Goal: Task Accomplishment & Management: Complete application form

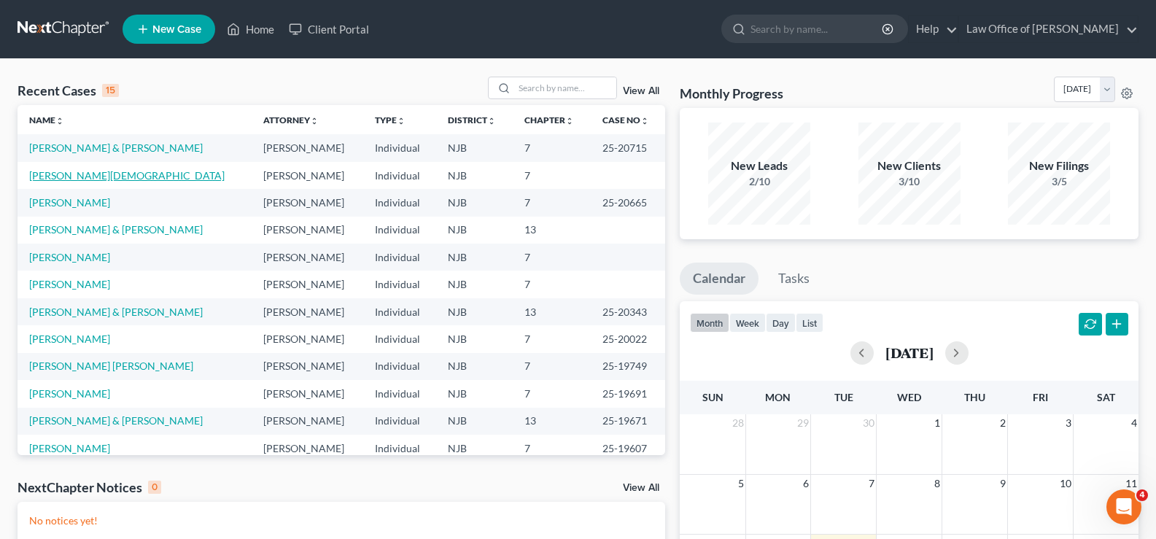
click at [82, 174] on link "[PERSON_NAME][DEMOGRAPHIC_DATA]" at bounding box center [126, 175] width 195 height 12
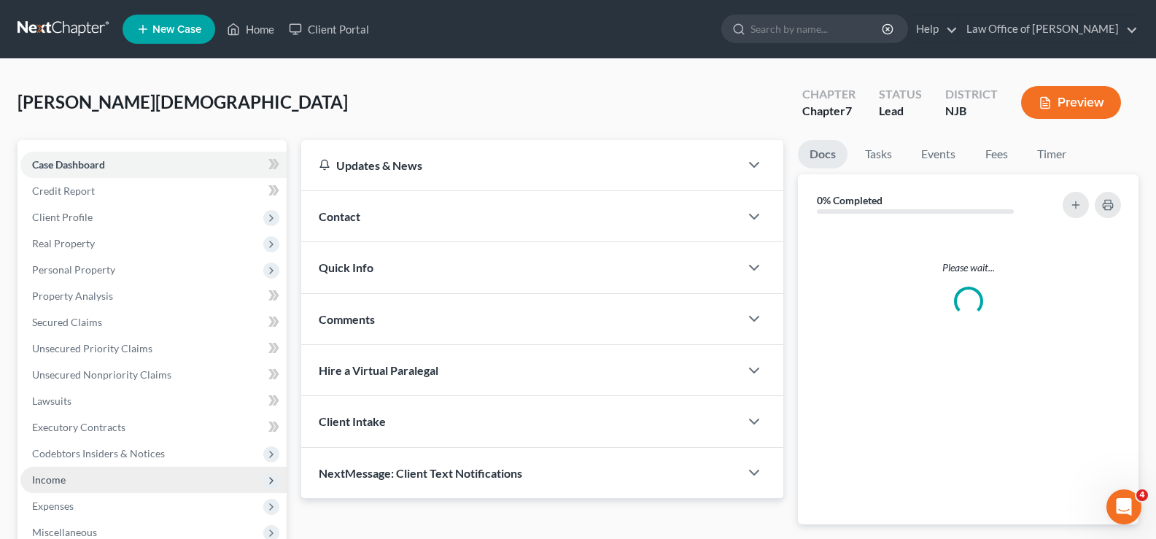
click at [49, 476] on span "Income" at bounding box center [49, 479] width 34 height 12
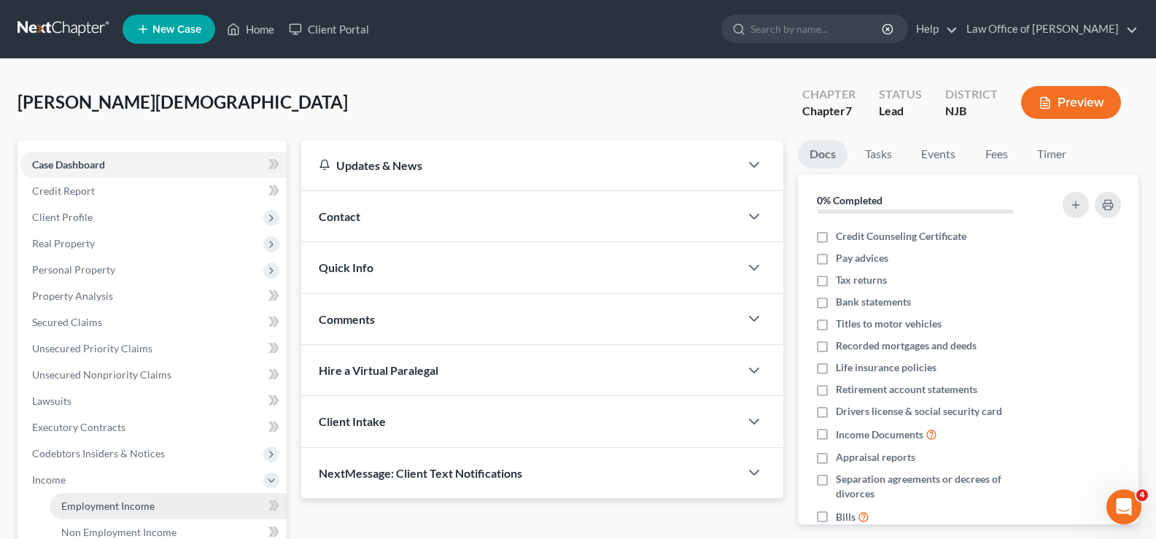
click at [112, 504] on span "Employment Income" at bounding box center [107, 506] width 93 height 12
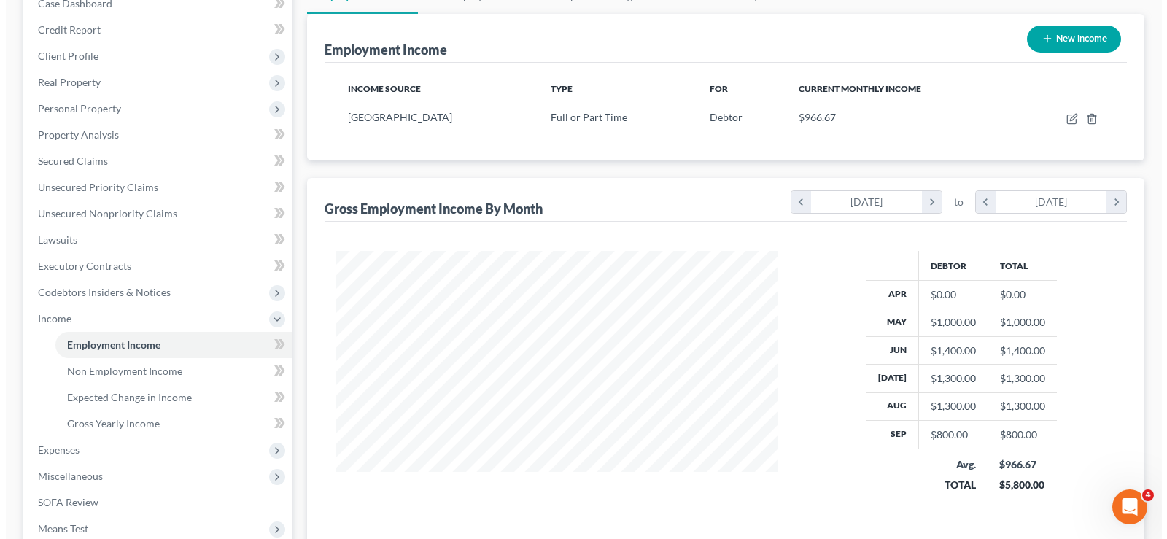
scroll to position [114, 0]
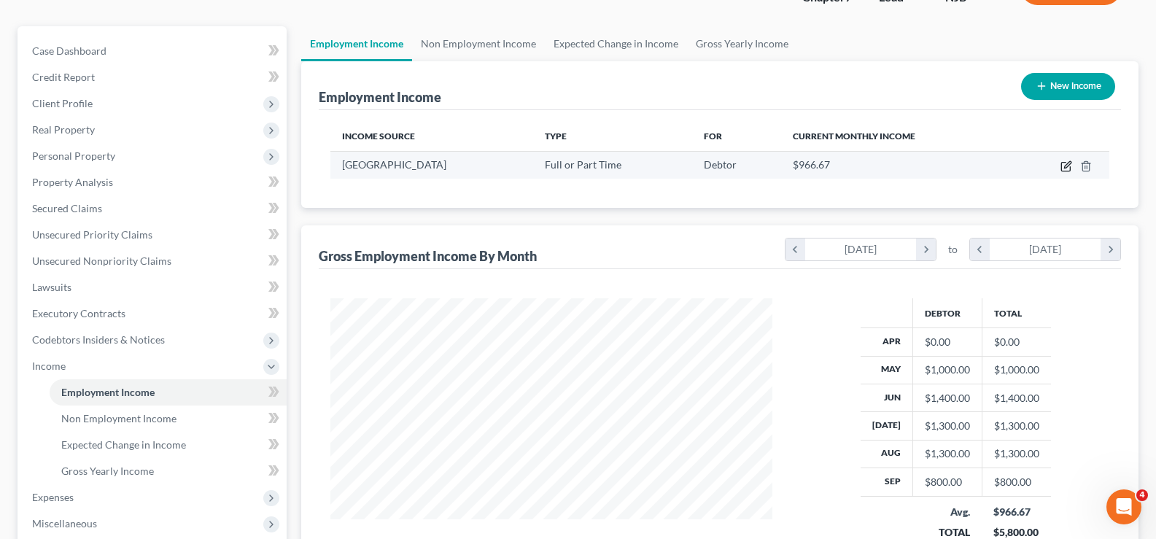
click at [1064, 163] on icon "button" at bounding box center [1065, 167] width 9 height 9
select select "0"
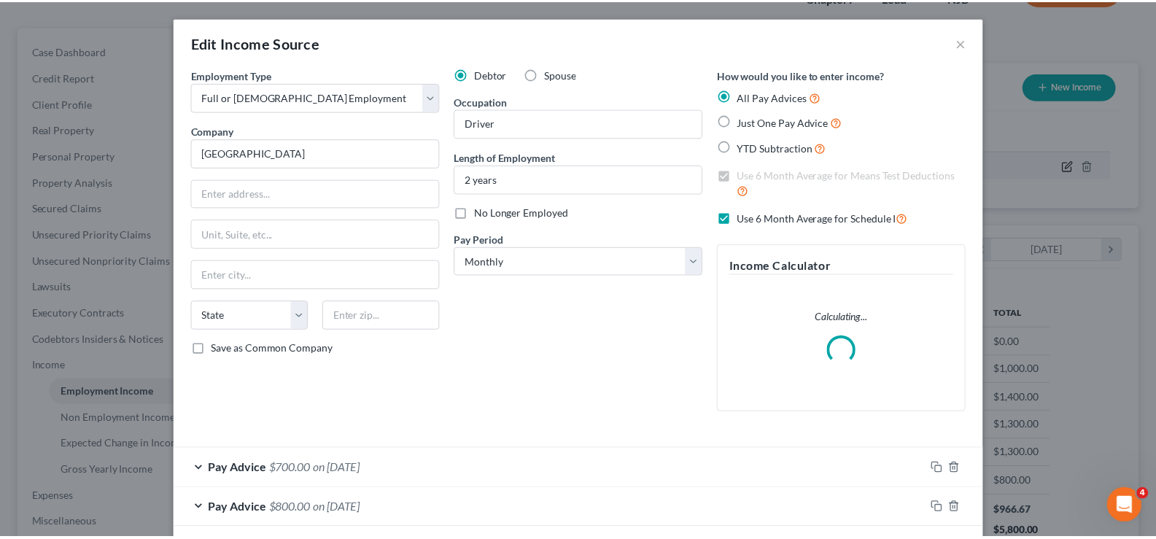
scroll to position [262, 476]
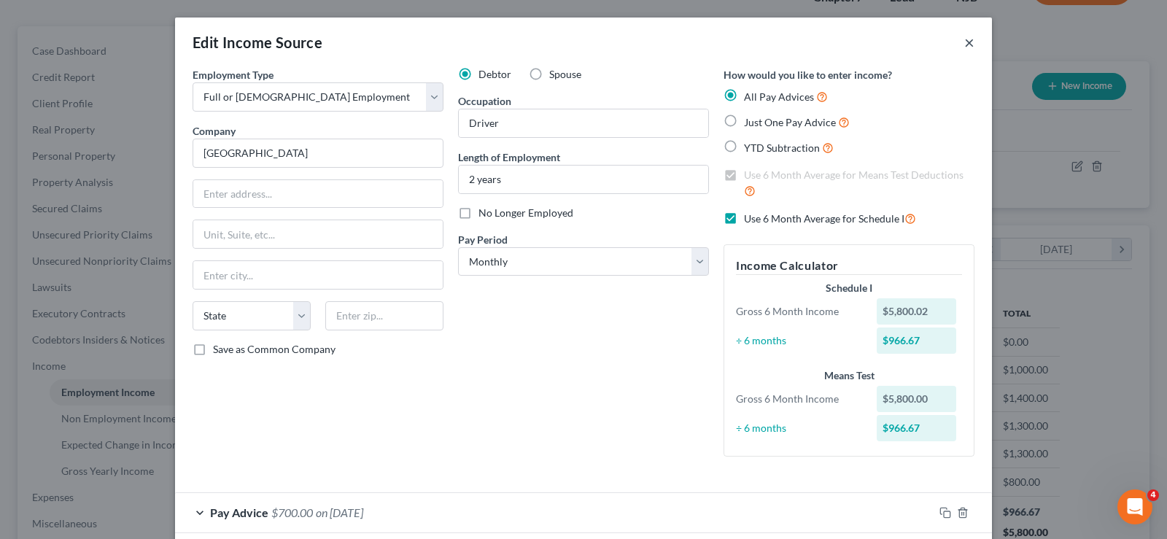
click at [964, 39] on button "×" at bounding box center [969, 43] width 10 height 18
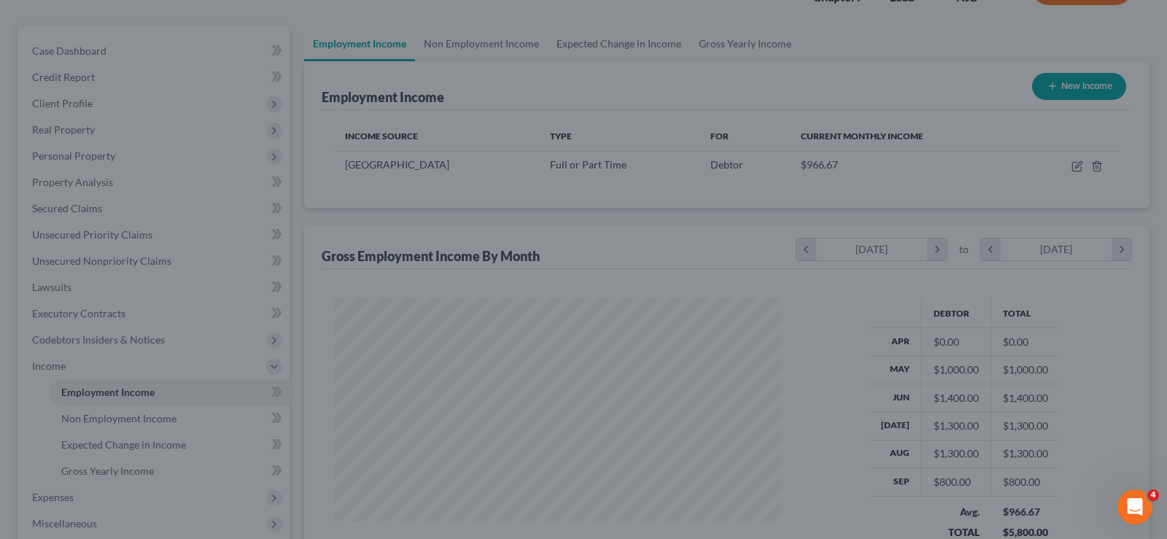
scroll to position [729189, 728979]
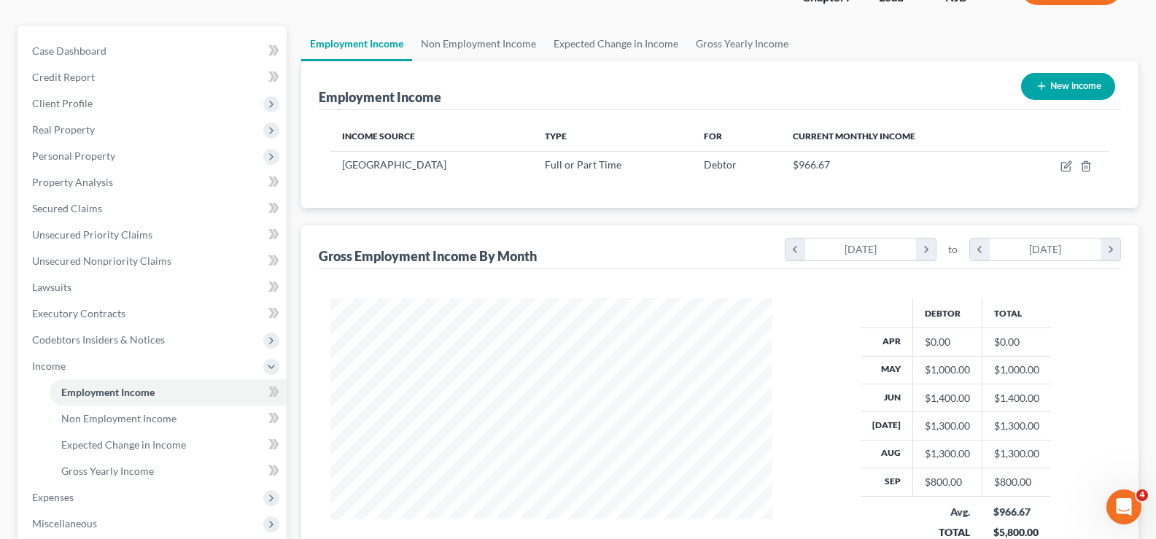
click at [1054, 83] on button "New Income" at bounding box center [1068, 86] width 94 height 27
select select "0"
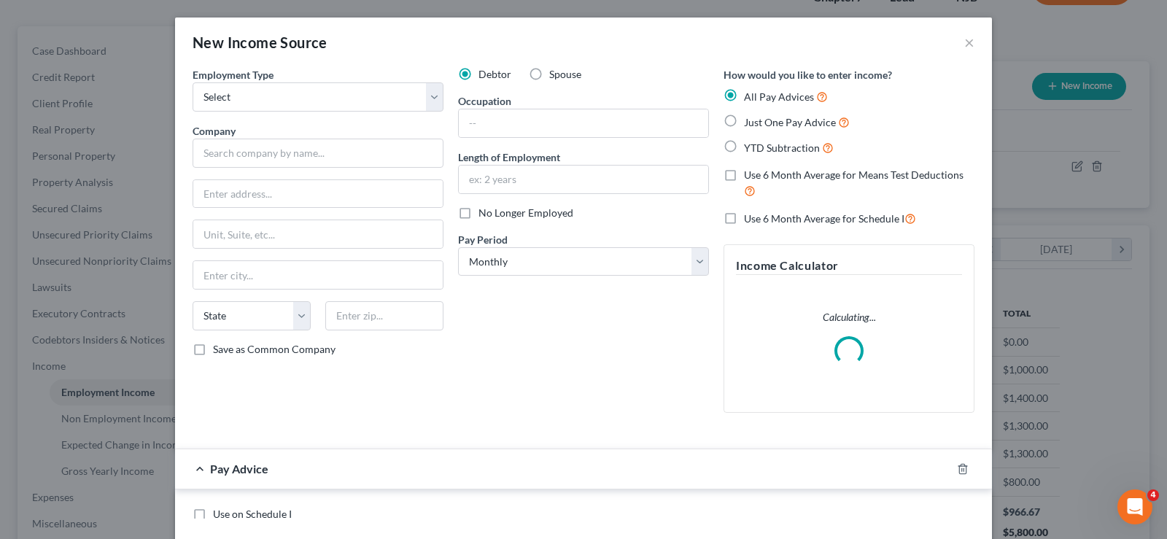
scroll to position [262, 476]
click at [218, 98] on select "Select Full or [DEMOGRAPHIC_DATA] Employment Self Employment" at bounding box center [318, 96] width 251 height 29
select select "0"
click at [193, 82] on select "Select Full or [DEMOGRAPHIC_DATA] Employment Self Employment" at bounding box center [318, 96] width 251 height 29
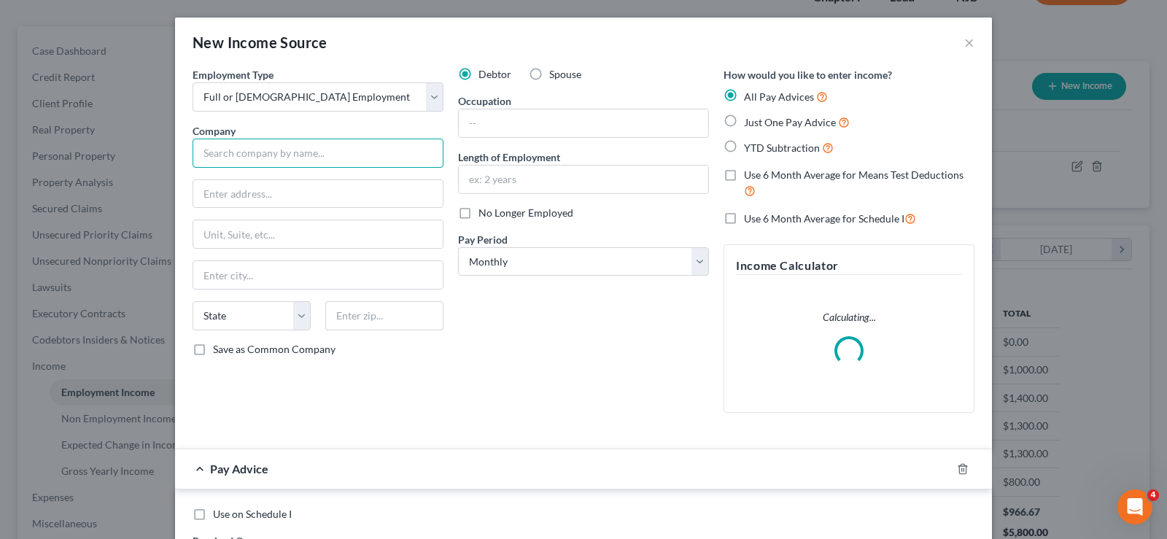
click at [228, 146] on input "text" at bounding box center [318, 153] width 251 height 29
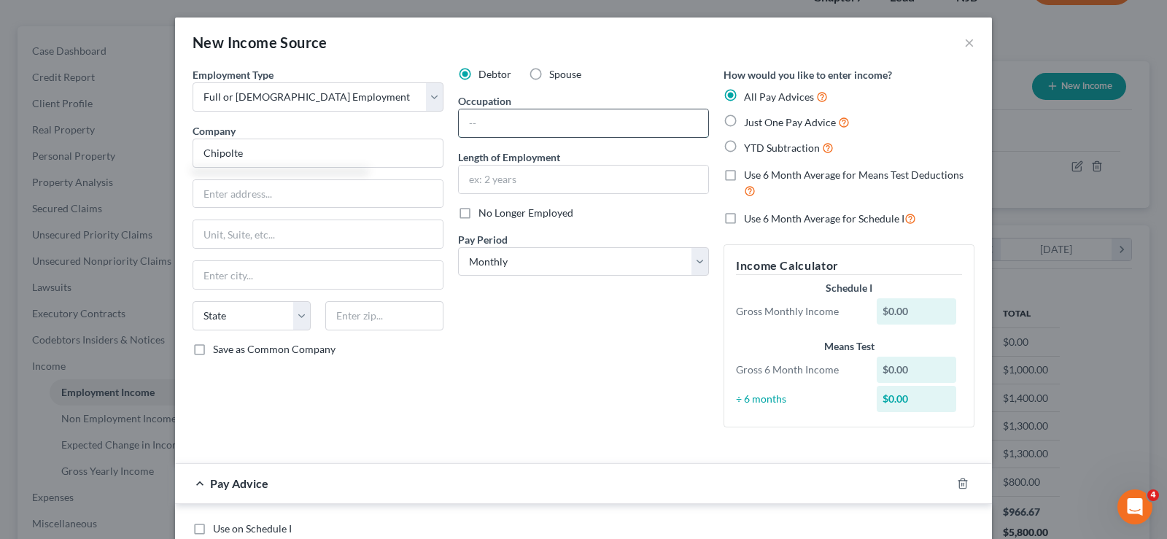
click at [489, 115] on input "text" at bounding box center [583, 123] width 249 height 28
type input "Chipolte"
type input "cook"
type input "2 years"
click at [498, 260] on select "Select Monthly Twice Monthly Every Other Week Weekly" at bounding box center [583, 261] width 251 height 29
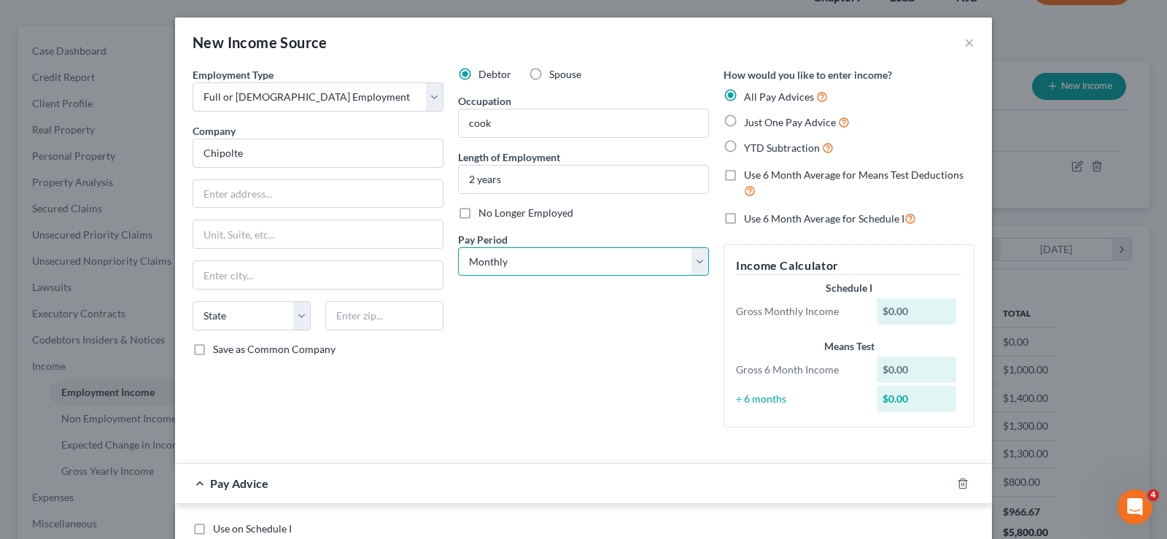
select select "2"
click at [458, 247] on select "Select Monthly Twice Monthly Every Other Week Weekly" at bounding box center [583, 261] width 251 height 29
click at [744, 177] on label "Use 6 Month Average for Means Test Deductions" at bounding box center [859, 183] width 231 height 31
click at [750, 177] on input "Use 6 Month Average for Means Test Deductions" at bounding box center [754, 172] width 9 height 9
checkbox input "true"
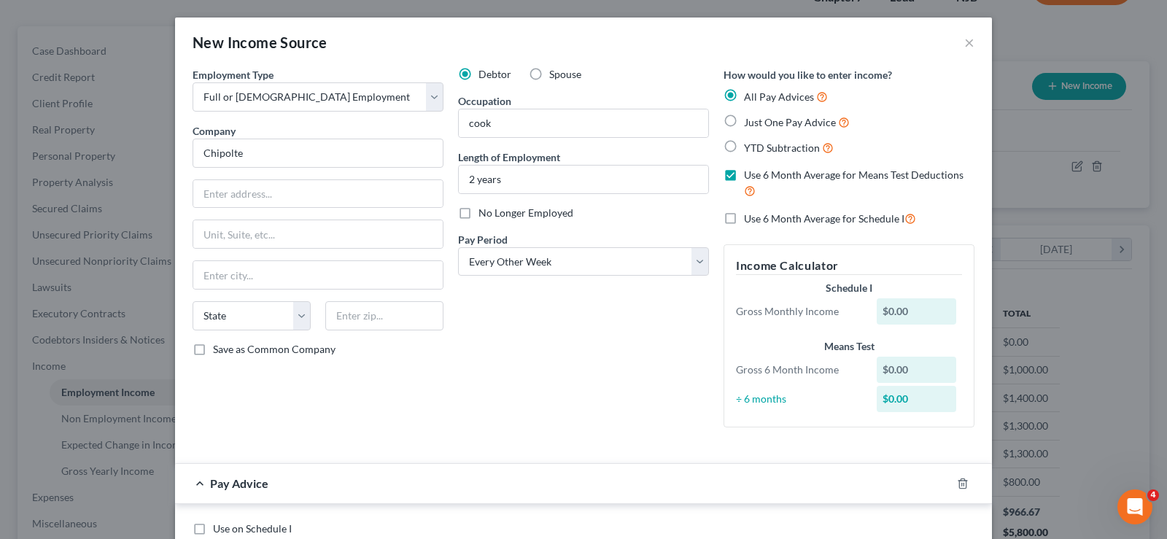
click at [744, 220] on label "Use 6 Month Average for Schedule I" at bounding box center [830, 218] width 172 height 17
click at [750, 220] on input "Use 6 Month Average for Schedule I" at bounding box center [754, 214] width 9 height 9
checkbox input "true"
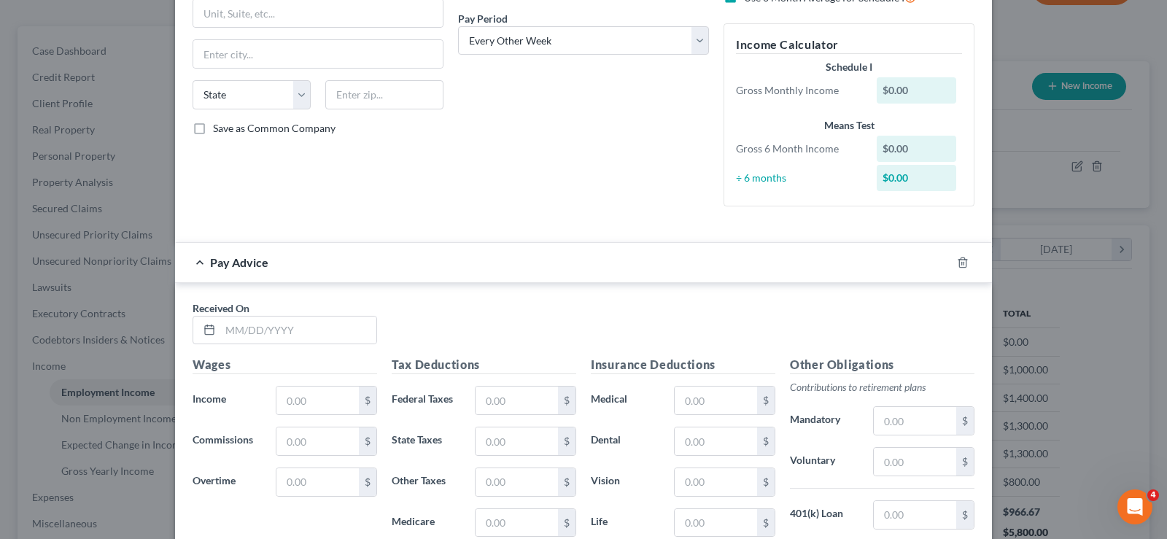
scroll to position [222, 0]
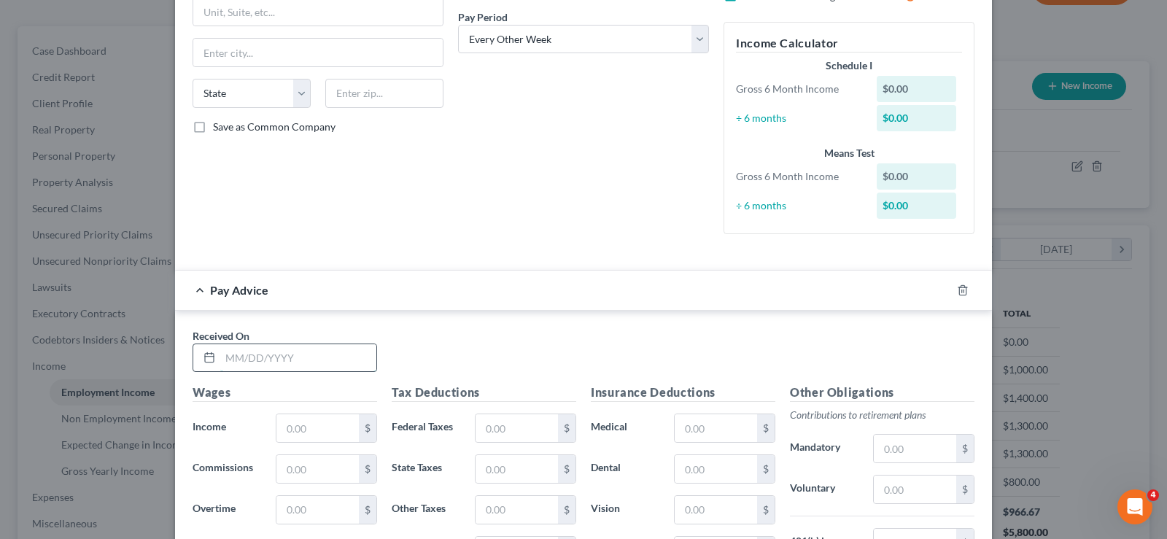
click at [235, 361] on input "text" at bounding box center [298, 358] width 156 height 28
type input "[DATE]"
type input "7,683.85"
click at [543, 387] on h5 "Tax Deductions" at bounding box center [484, 393] width 185 height 18
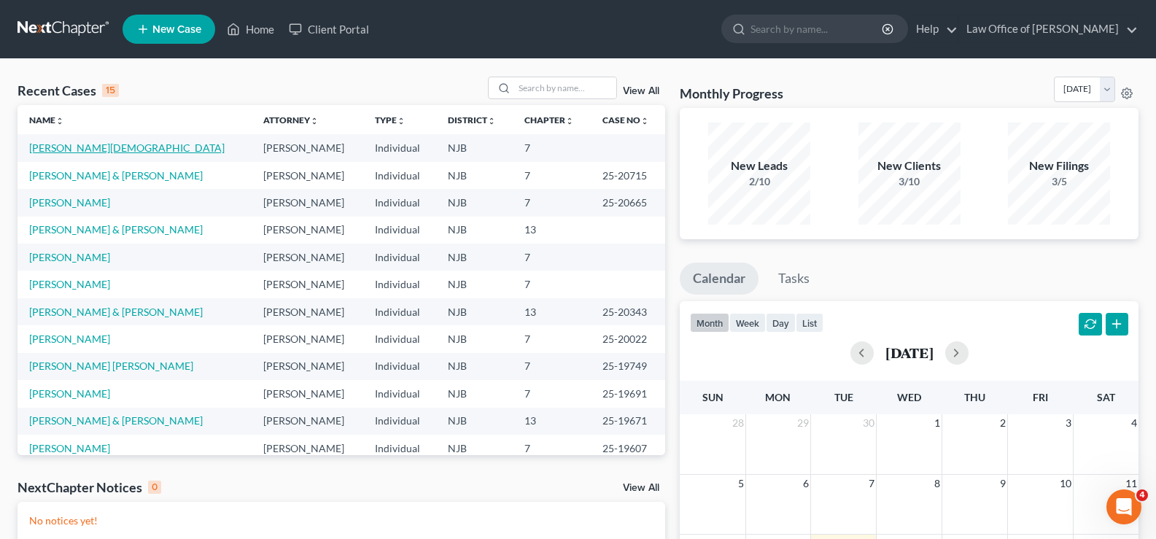
click at [80, 146] on link "[PERSON_NAME][DEMOGRAPHIC_DATA]" at bounding box center [126, 148] width 195 height 12
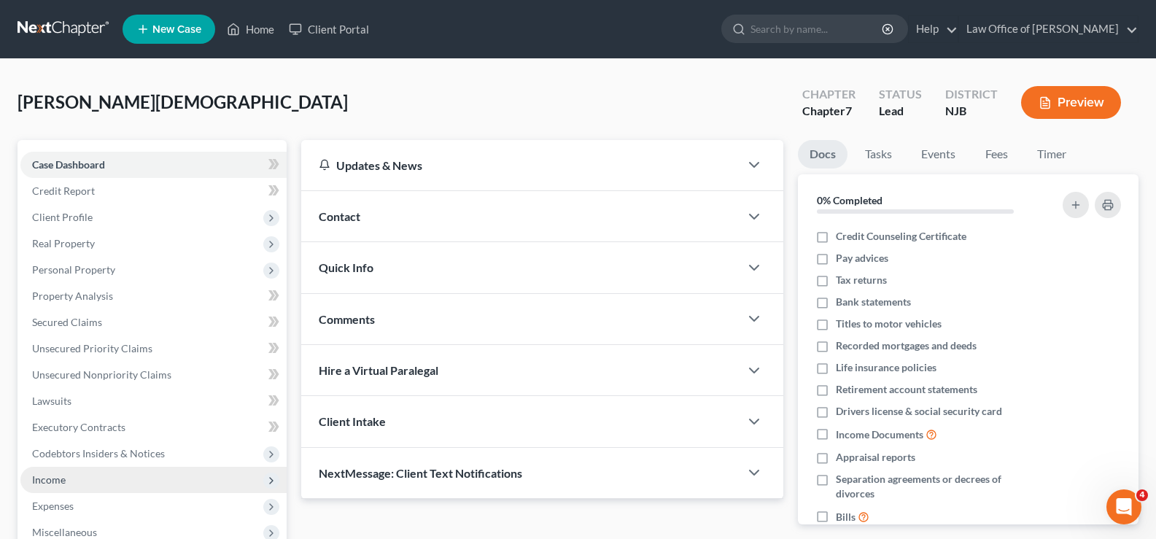
click at [61, 476] on span "Income" at bounding box center [49, 479] width 34 height 12
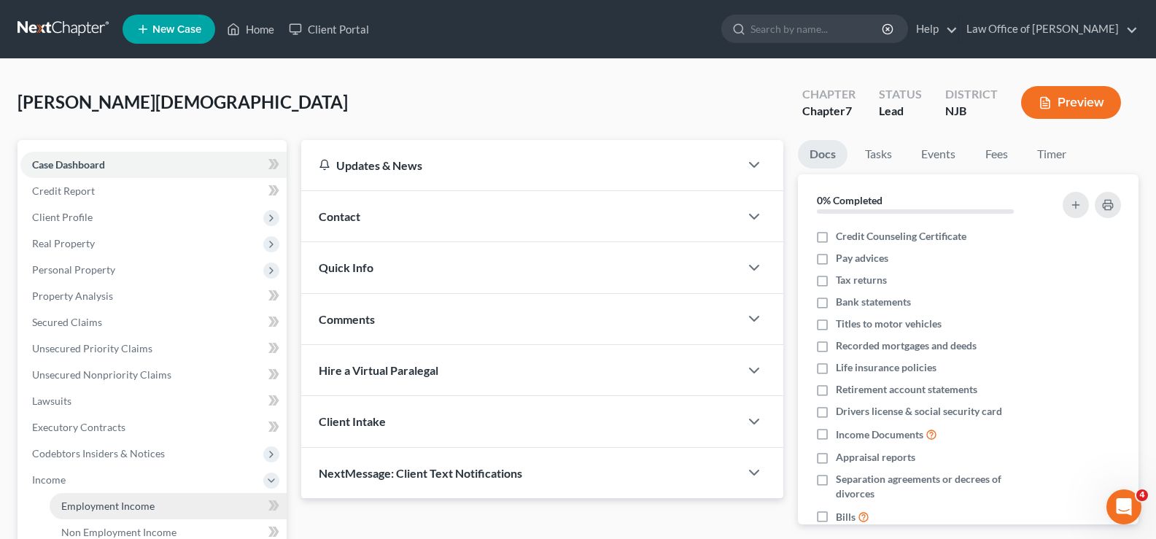
click at [99, 507] on span "Employment Income" at bounding box center [107, 506] width 93 height 12
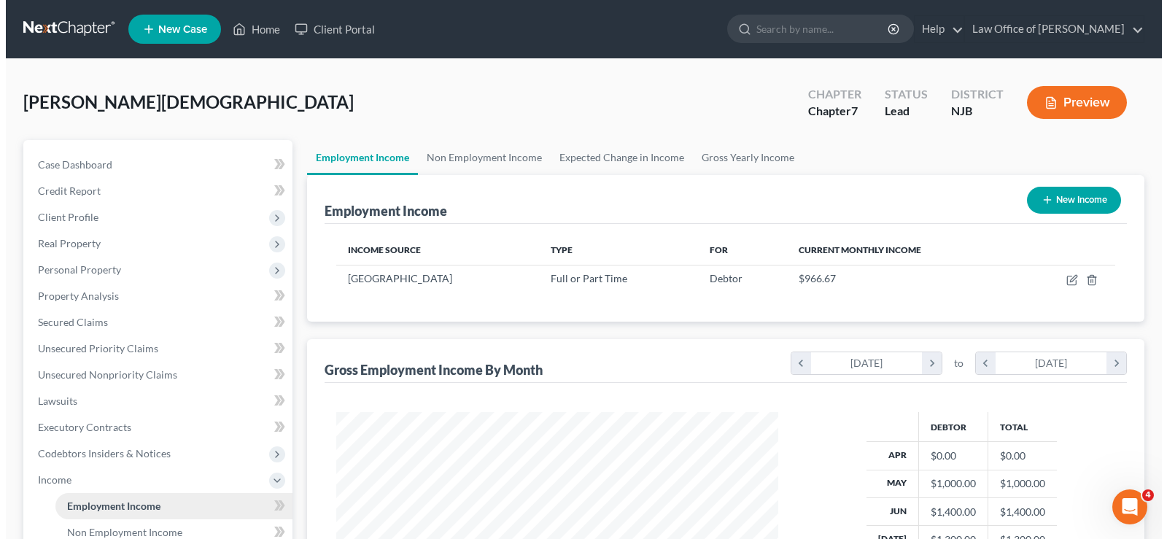
scroll to position [262, 471]
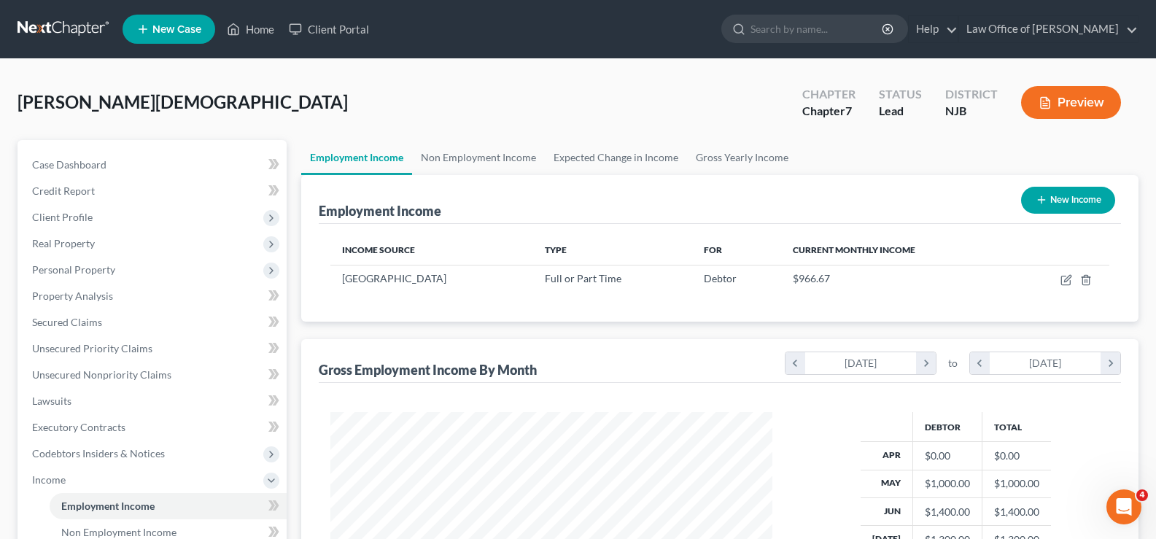
click at [1058, 201] on button "New Income" at bounding box center [1068, 200] width 94 height 27
select select "0"
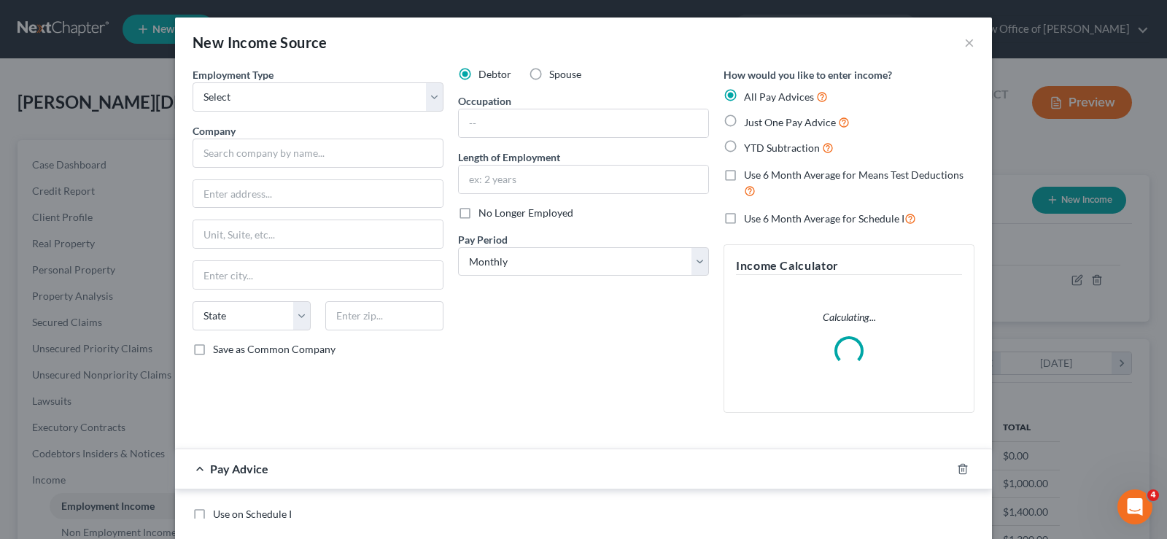
scroll to position [262, 476]
click at [244, 100] on select "Select Full or [DEMOGRAPHIC_DATA] Employment Self Employment" at bounding box center [318, 96] width 251 height 29
select select "0"
click at [193, 82] on select "Select Full or [DEMOGRAPHIC_DATA] Employment Self Employment" at bounding box center [318, 96] width 251 height 29
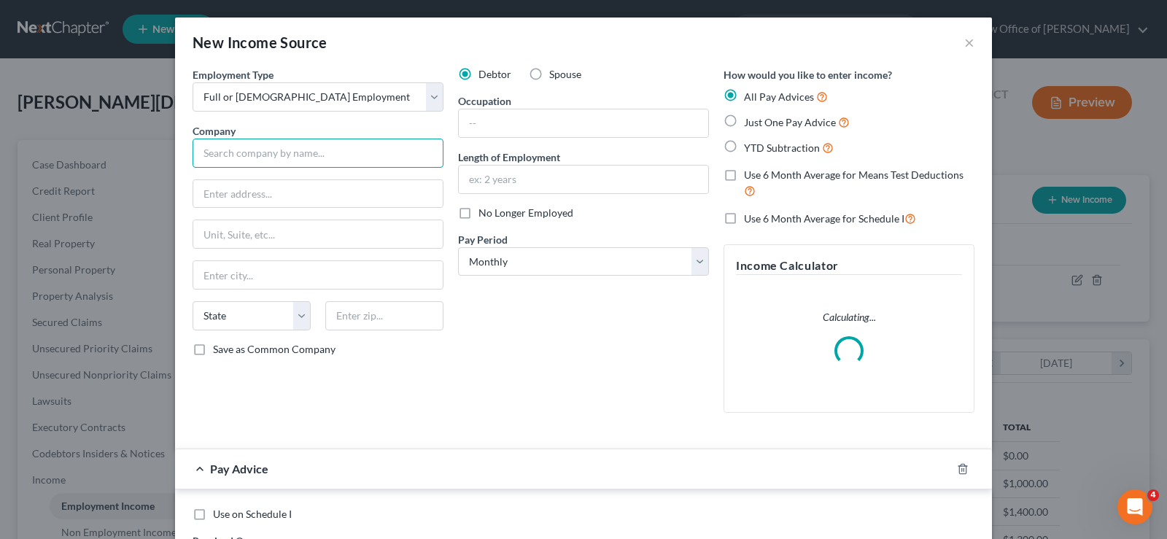
click at [244, 147] on input "text" at bounding box center [318, 153] width 251 height 29
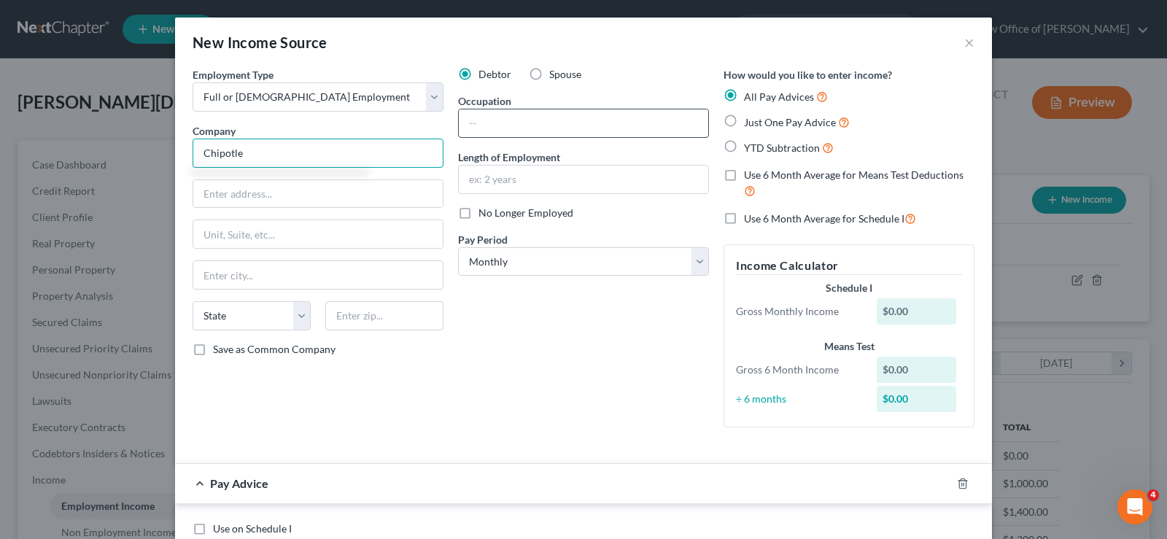
type input "Chipotle"
click at [483, 122] on input "text" at bounding box center [583, 123] width 249 height 28
click at [506, 117] on input "Cooko" at bounding box center [583, 123] width 249 height 28
type input "Cook"
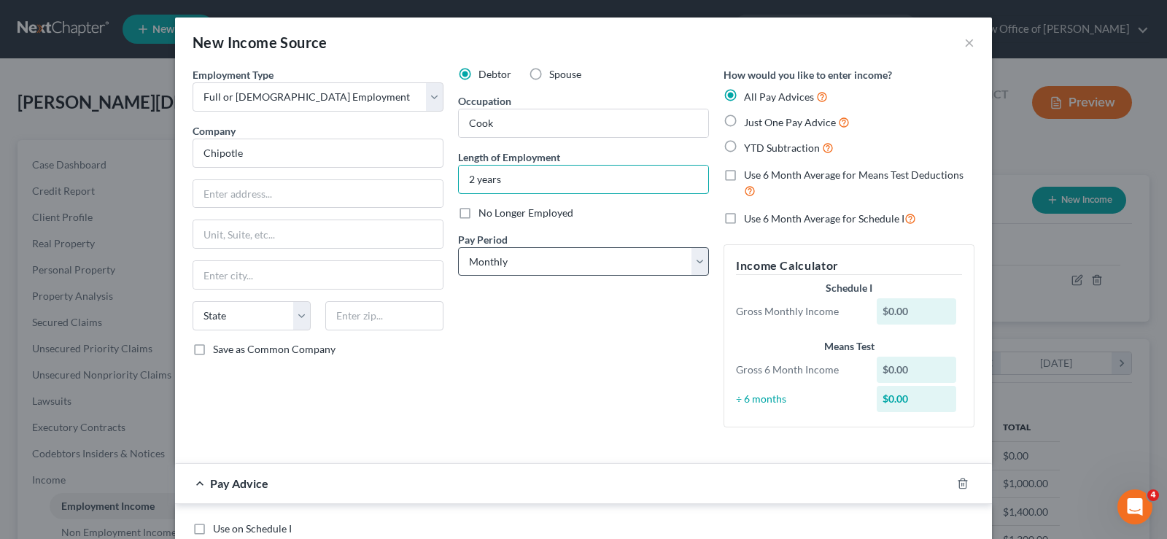
type input "2 years"
click at [505, 255] on select "Select Monthly Twice Monthly Every Other Week Weekly" at bounding box center [583, 261] width 251 height 29
select select "2"
click at [458, 247] on select "Select Monthly Twice Monthly Every Other Week Weekly" at bounding box center [583, 261] width 251 height 29
click at [744, 177] on label "Use 6 Month Average for Means Test Deductions" at bounding box center [859, 183] width 231 height 31
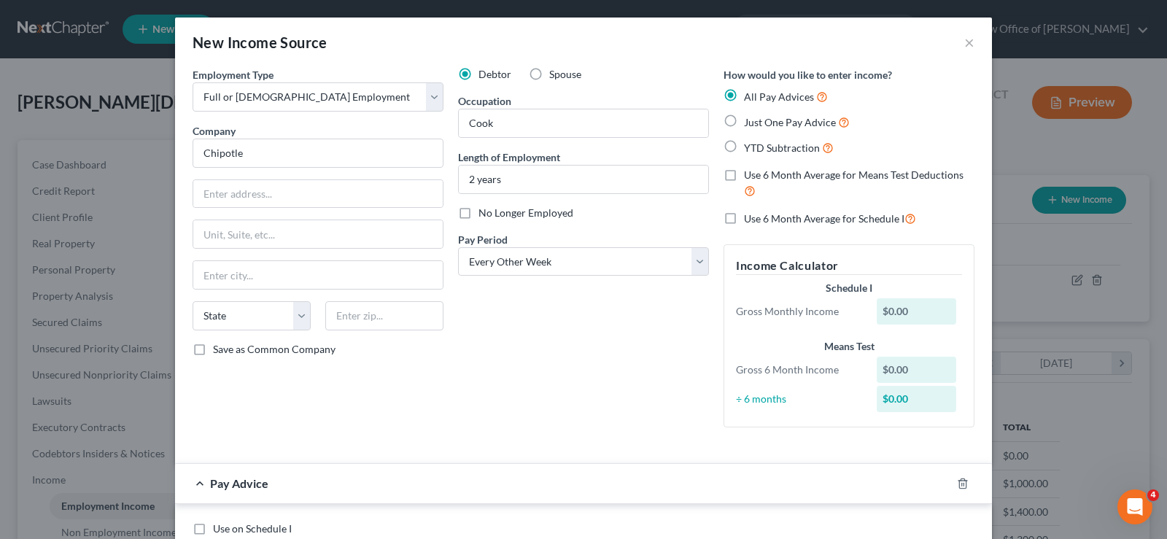
click at [750, 177] on input "Use 6 Month Average for Means Test Deductions" at bounding box center [754, 172] width 9 height 9
checkbox input "true"
drag, startPoint x: 722, startPoint y: 222, endPoint x: 829, endPoint y: 213, distance: 106.9
click at [744, 222] on label "Use 6 Month Average for Schedule I" at bounding box center [830, 218] width 172 height 17
click at [750, 220] on input "Use 6 Month Average for Schedule I" at bounding box center [754, 214] width 9 height 9
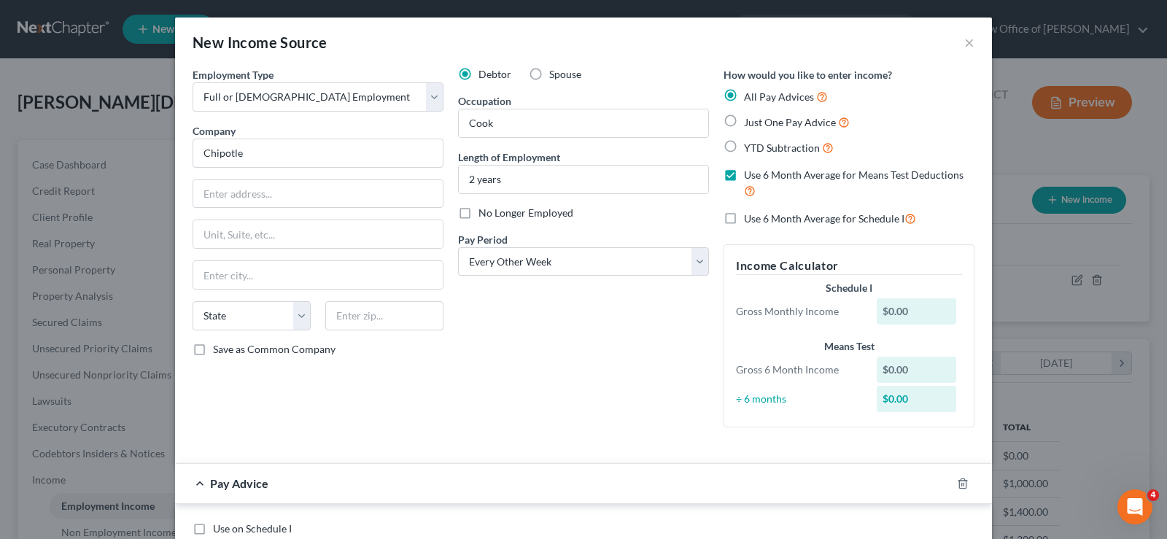
checkbox input "true"
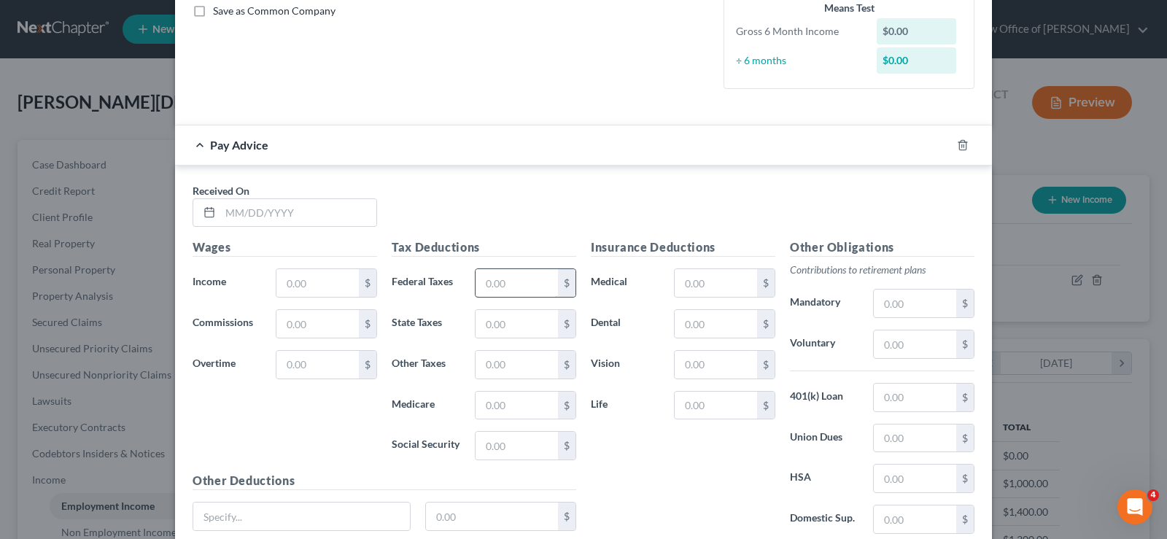
scroll to position [340, 0]
click at [232, 205] on input "text" at bounding box center [298, 212] width 156 height 28
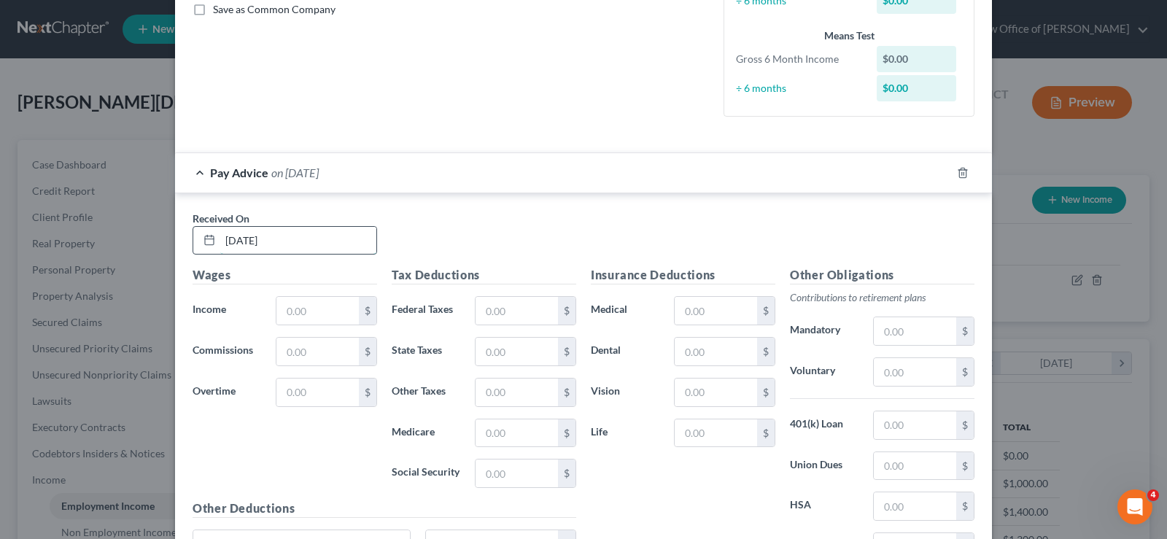
type input "[DATE]"
type input "768,385"
click at [476, 308] on input "text" at bounding box center [517, 311] width 82 height 28
type input "1,077.63"
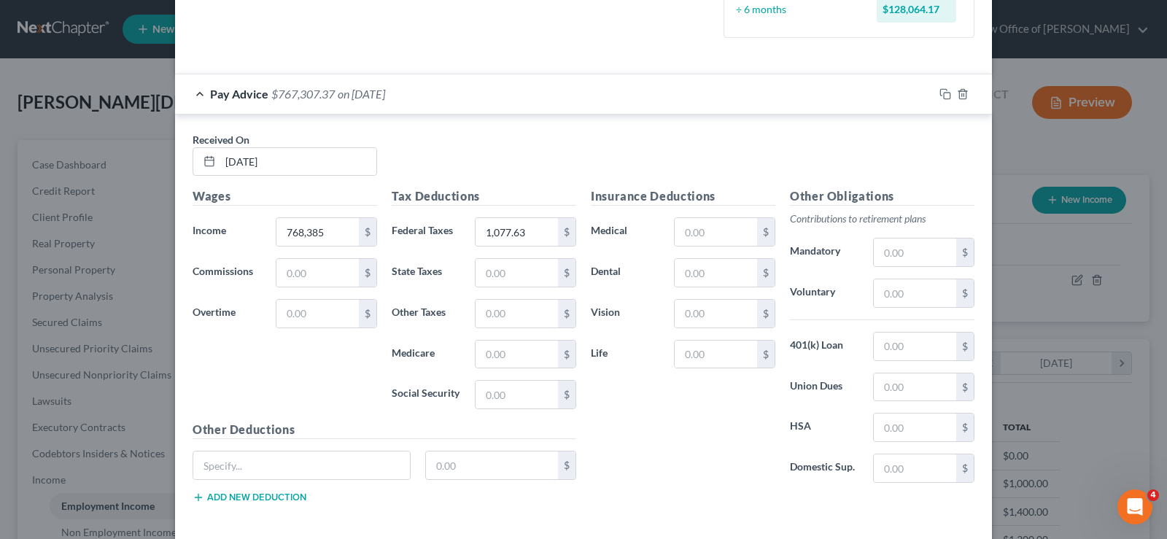
scroll to position [487, 0]
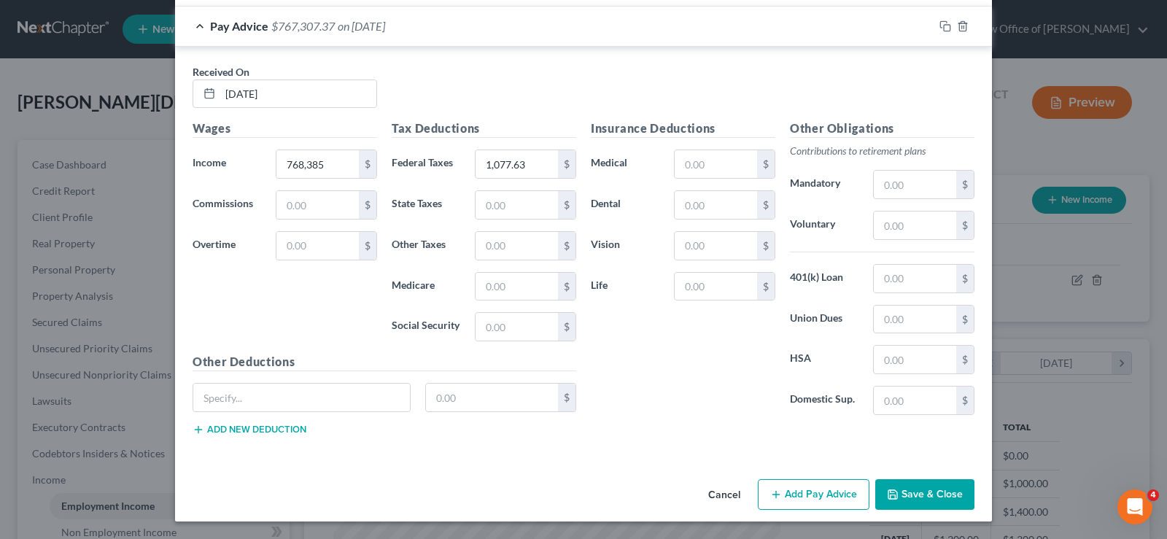
click at [791, 491] on button "Add Pay Advice" at bounding box center [814, 494] width 112 height 31
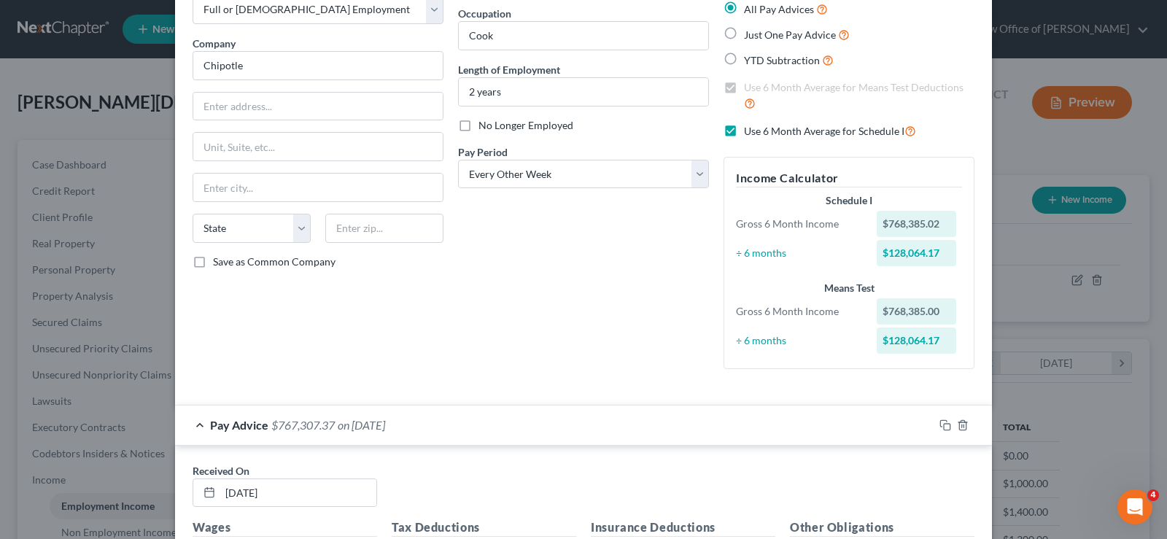
scroll to position [54, 0]
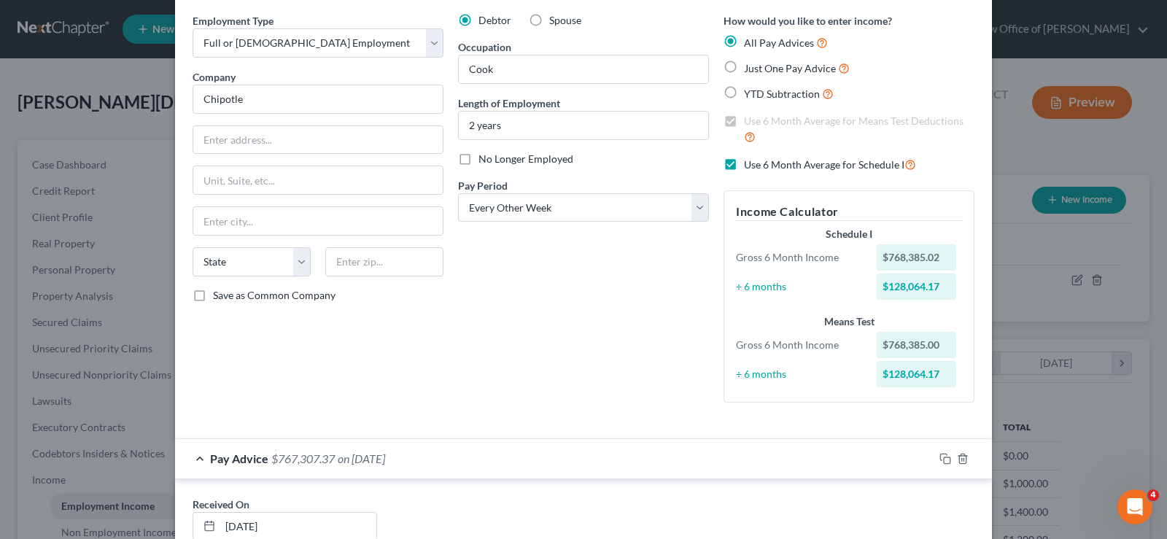
click at [744, 94] on label "YTD Subtraction" at bounding box center [789, 93] width 90 height 17
click at [750, 94] on input "YTD Subtraction" at bounding box center [754, 89] width 9 height 9
radio input "true"
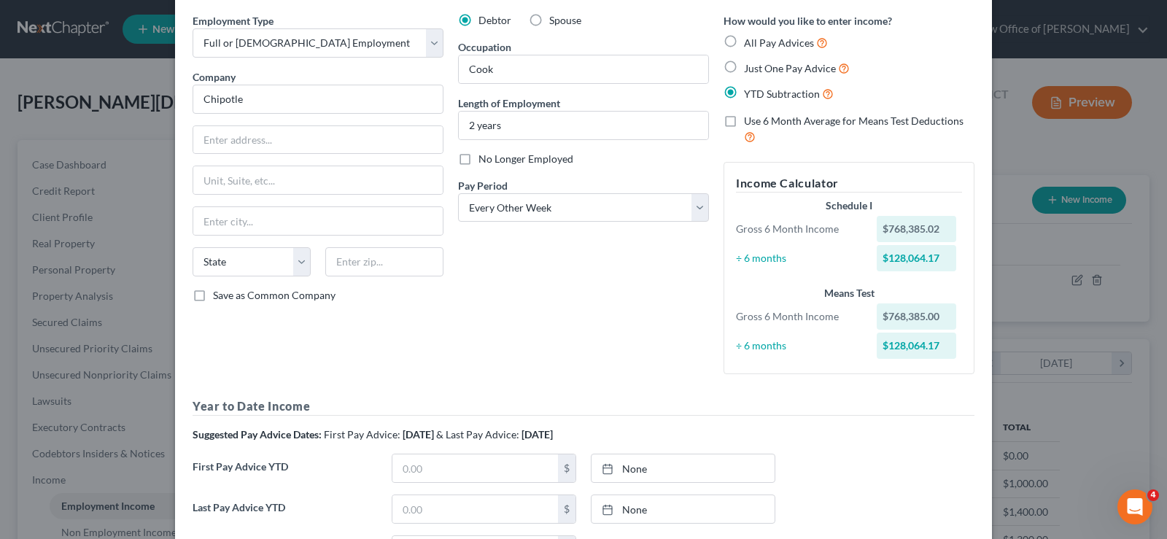
click at [744, 123] on label "Use 6 Month Average for Means Test Deductions" at bounding box center [859, 129] width 231 height 31
click at [750, 123] on input "Use 6 Month Average for Means Test Deductions" at bounding box center [754, 118] width 9 height 9
checkbox input "true"
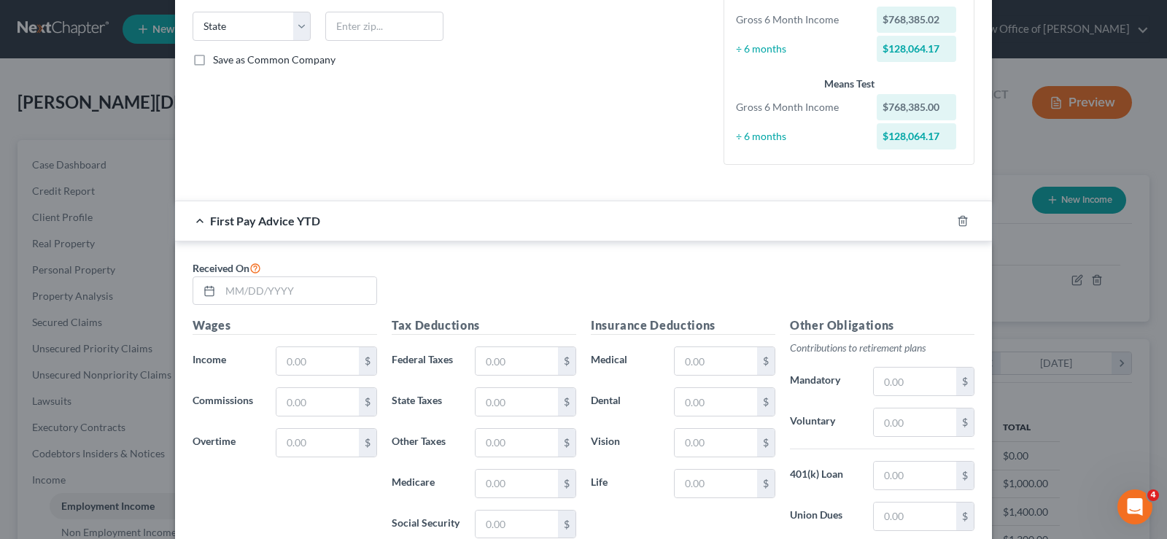
scroll to position [292, 0]
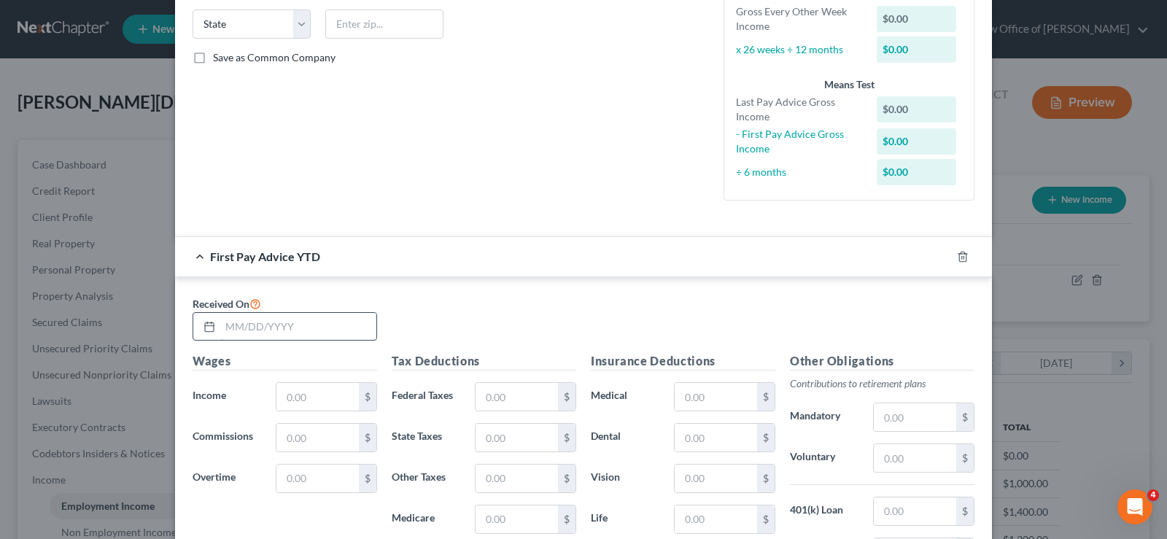
click at [224, 325] on input "text" at bounding box center [298, 327] width 156 height 28
type input "[DATE]"
type input "7,683.85"
click at [488, 399] on input "text" at bounding box center [517, 397] width 82 height 28
type input "1,077.63"
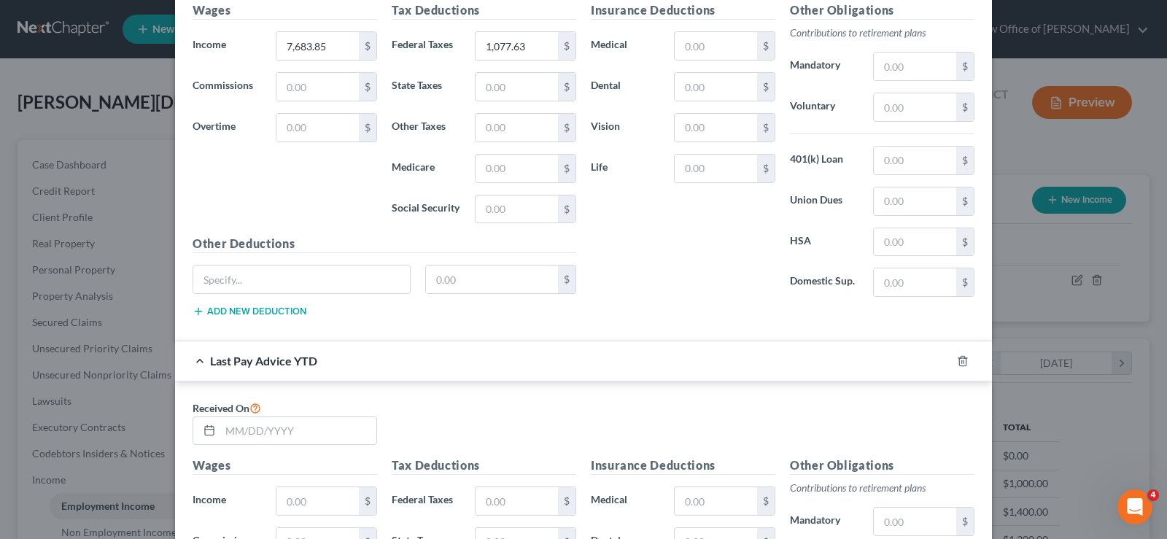
scroll to position [644, 0]
click at [220, 425] on input "text" at bounding box center [298, 430] width 156 height 28
type input "09/26/2025"
type input "18,474.17"
click at [498, 492] on input "text" at bounding box center [517, 500] width 82 height 28
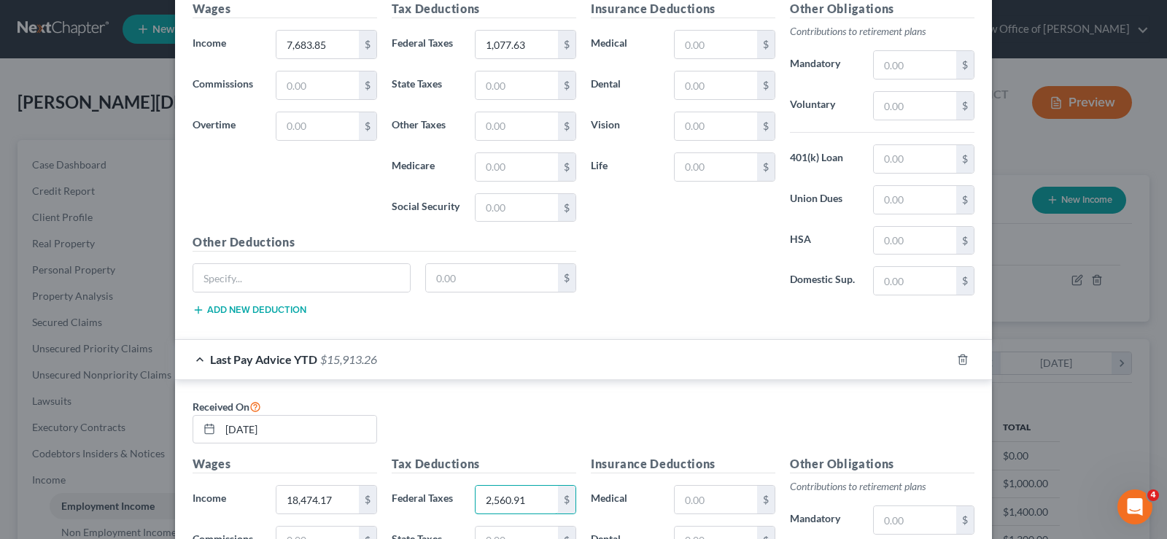
type input "2,560.91"
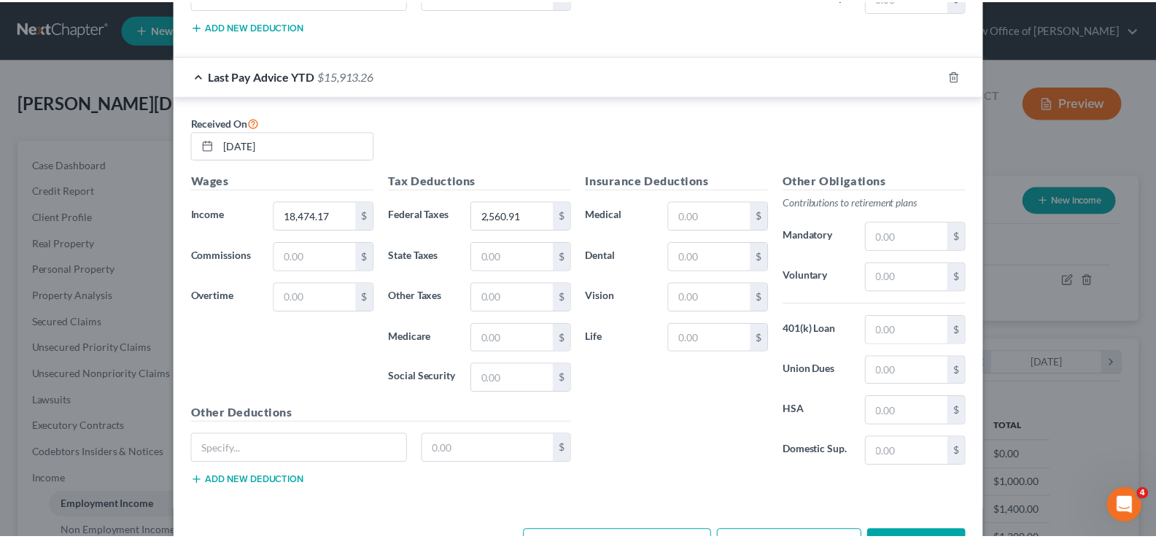
scroll to position [980, 0]
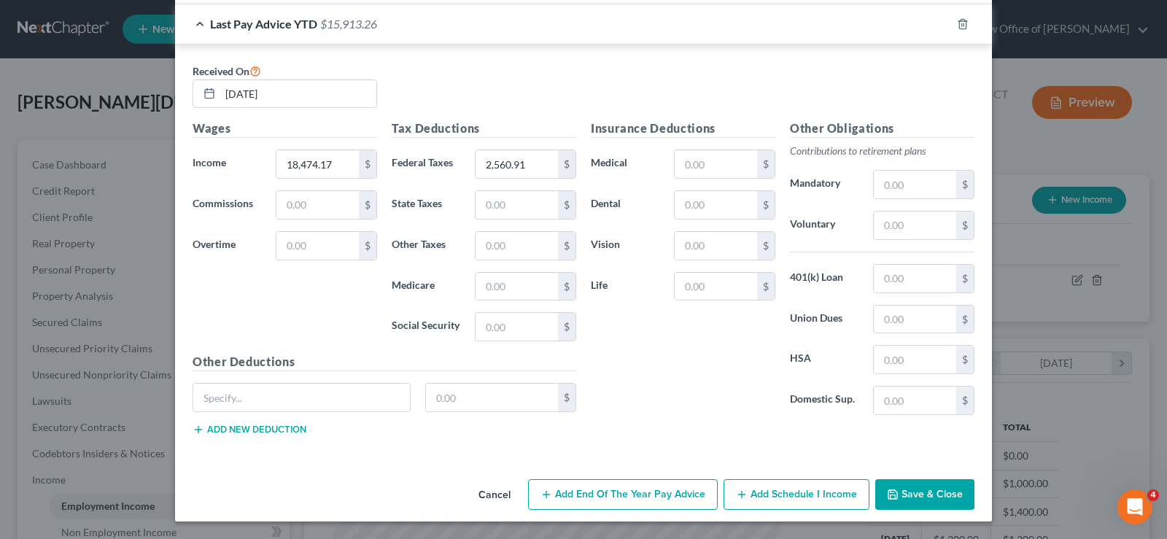
click at [911, 488] on button "Save & Close" at bounding box center [924, 494] width 99 height 31
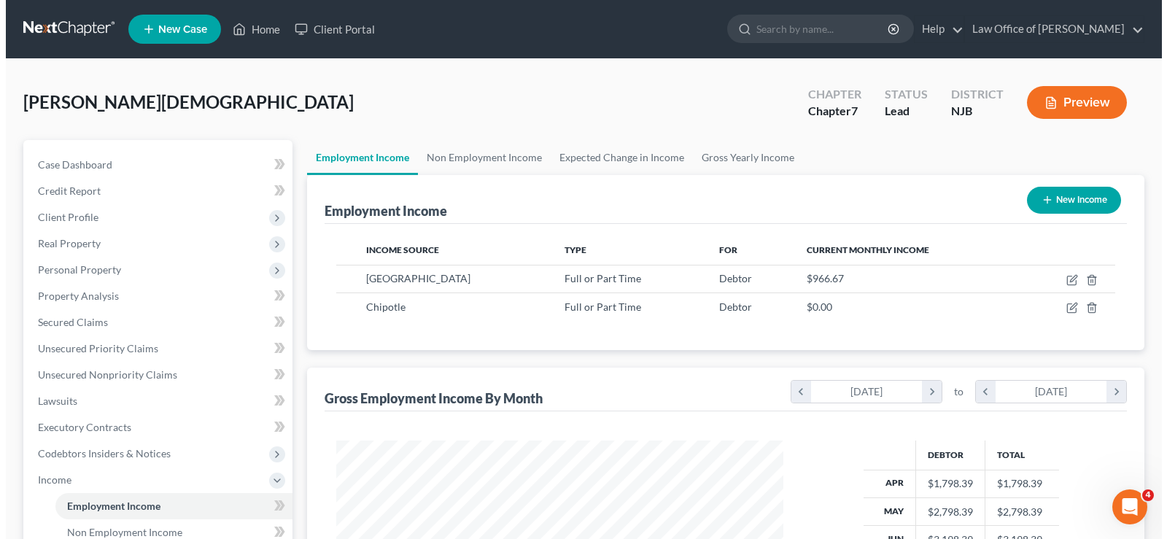
scroll to position [729189, 728979]
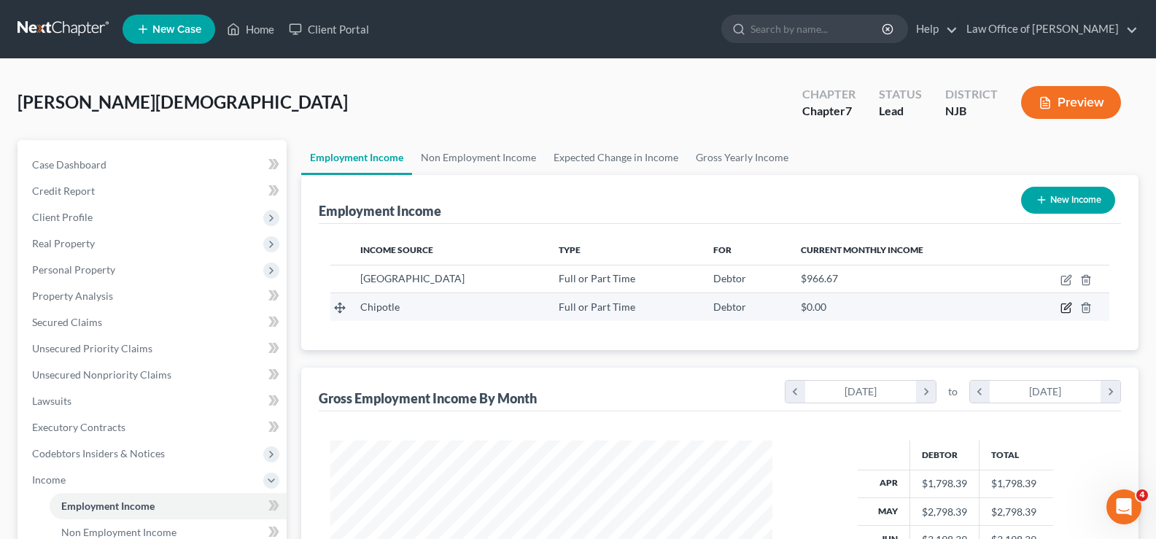
click at [1067, 304] on icon "button" at bounding box center [1067, 308] width 12 height 12
select select "0"
select select "2"
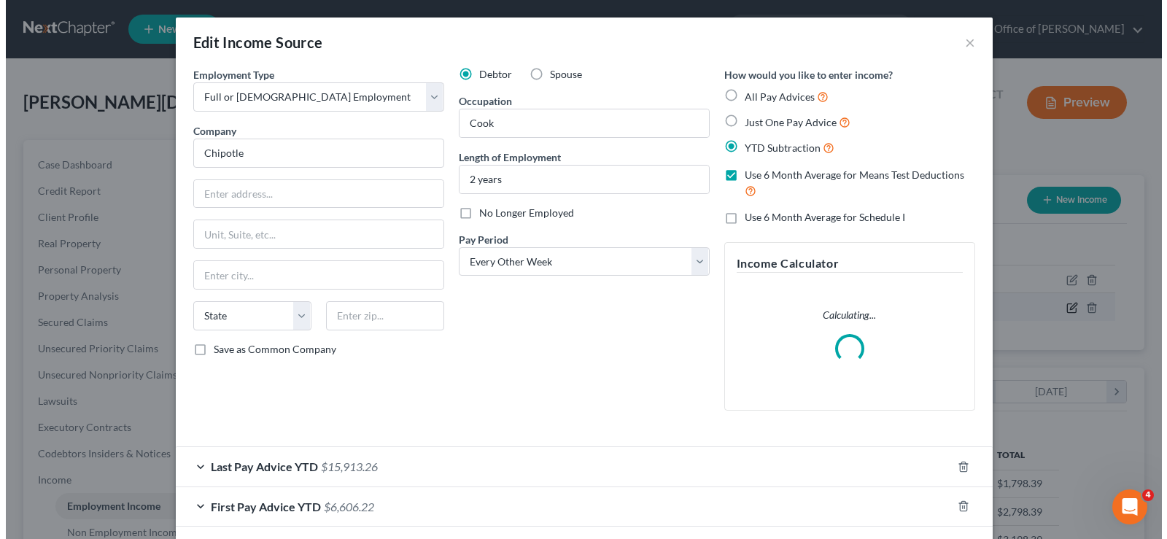
scroll to position [262, 476]
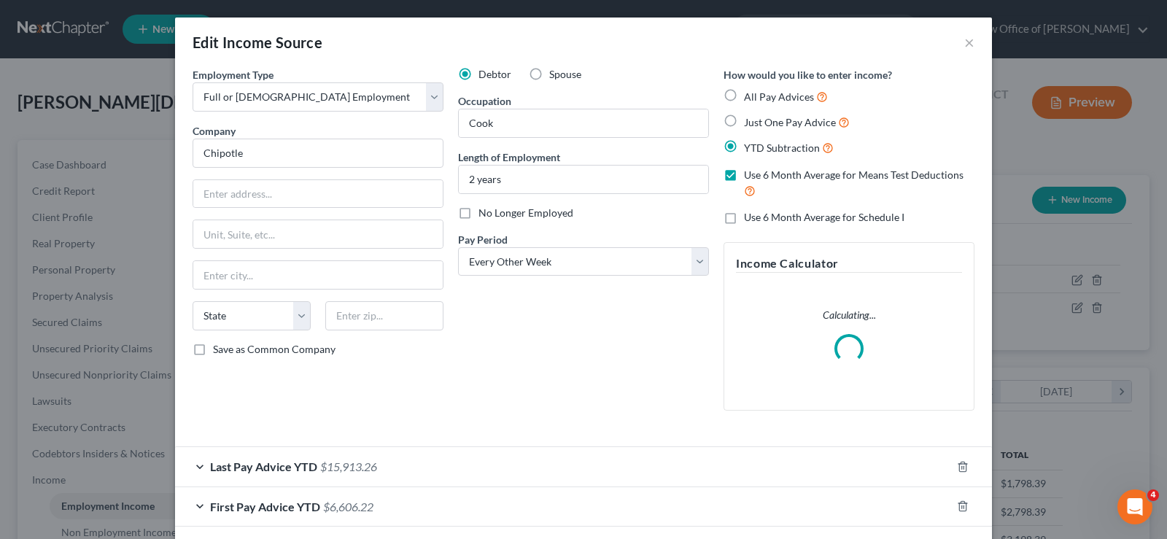
click at [744, 217] on label "Use 6 Month Average for Schedule I" at bounding box center [824, 217] width 160 height 15
click at [750, 217] on input "Use 6 Month Average for Schedule I" at bounding box center [754, 214] width 9 height 9
checkbox input "true"
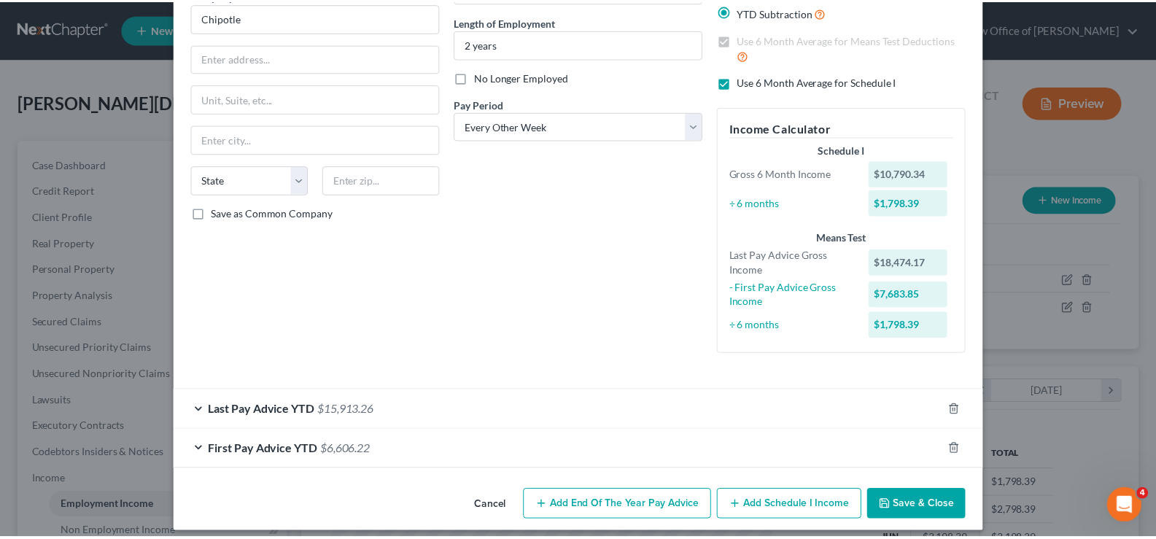
scroll to position [147, 0]
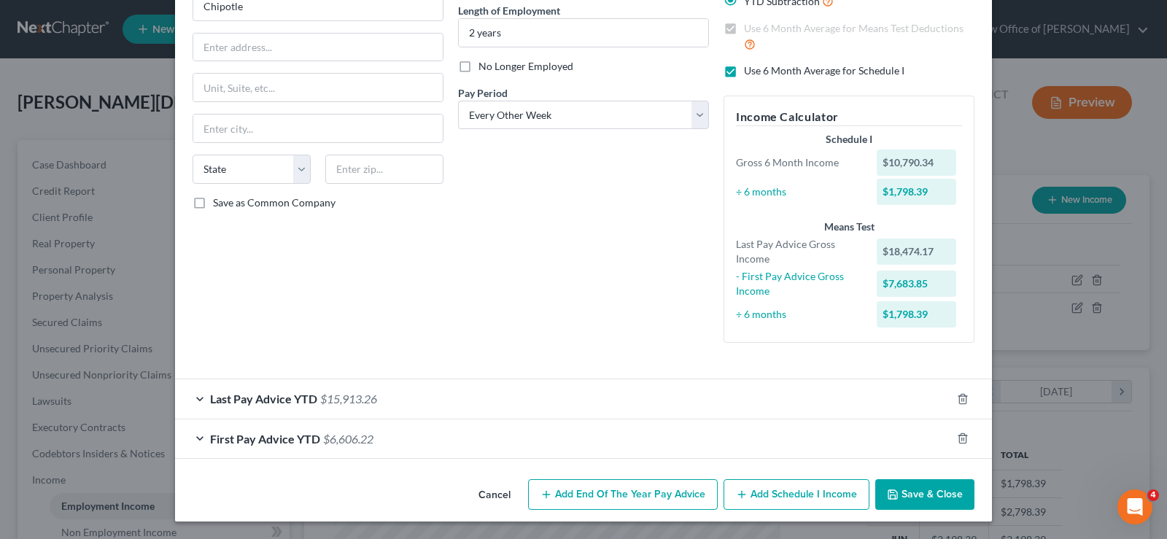
click at [903, 495] on button "Save & Close" at bounding box center [924, 494] width 99 height 31
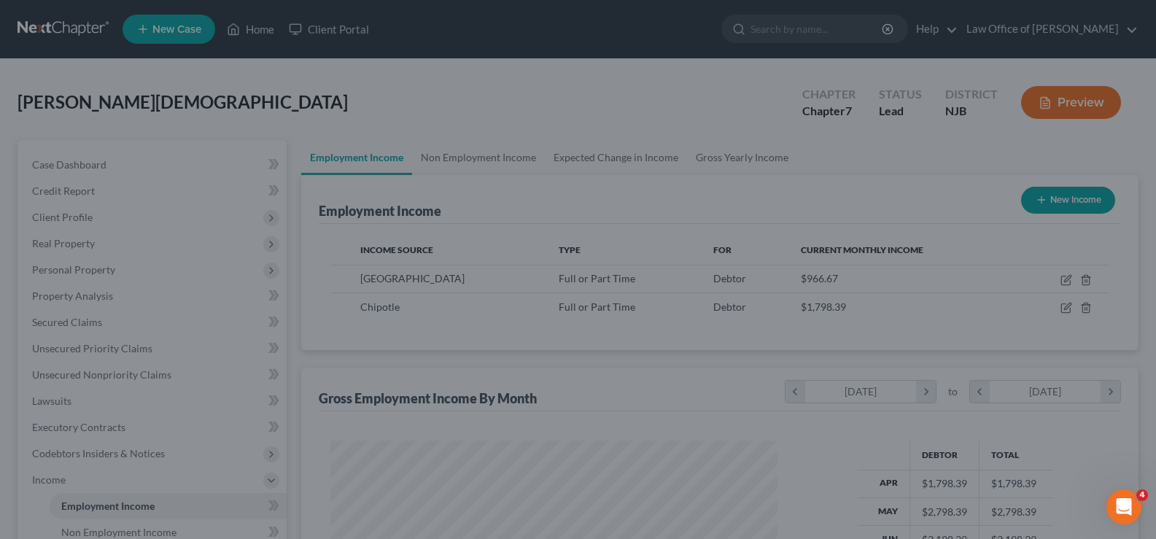
scroll to position [729189, 728979]
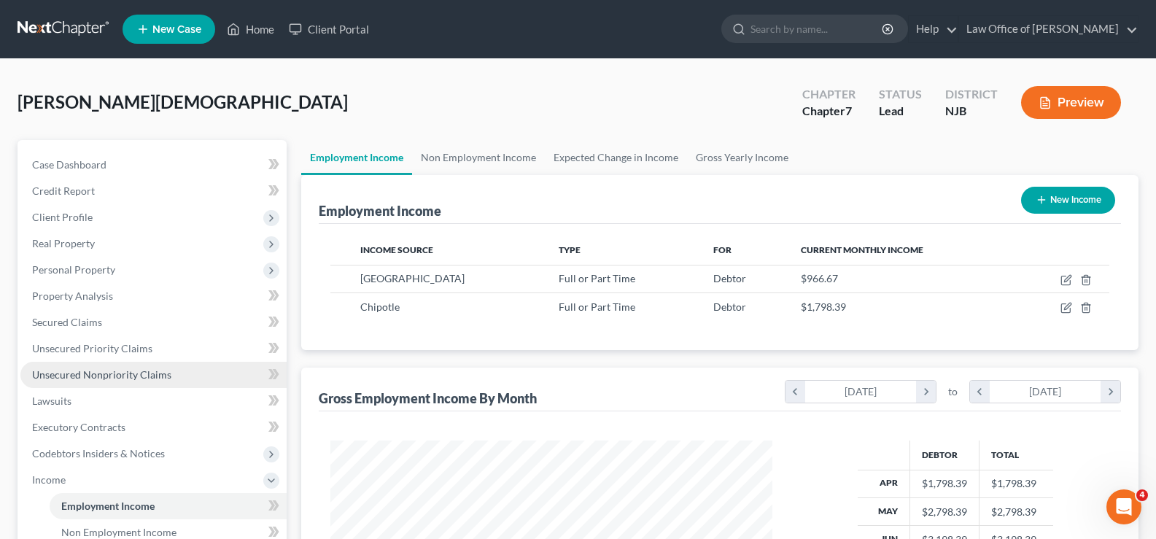
click at [90, 370] on span "Unsecured Nonpriority Claims" at bounding box center [101, 374] width 139 height 12
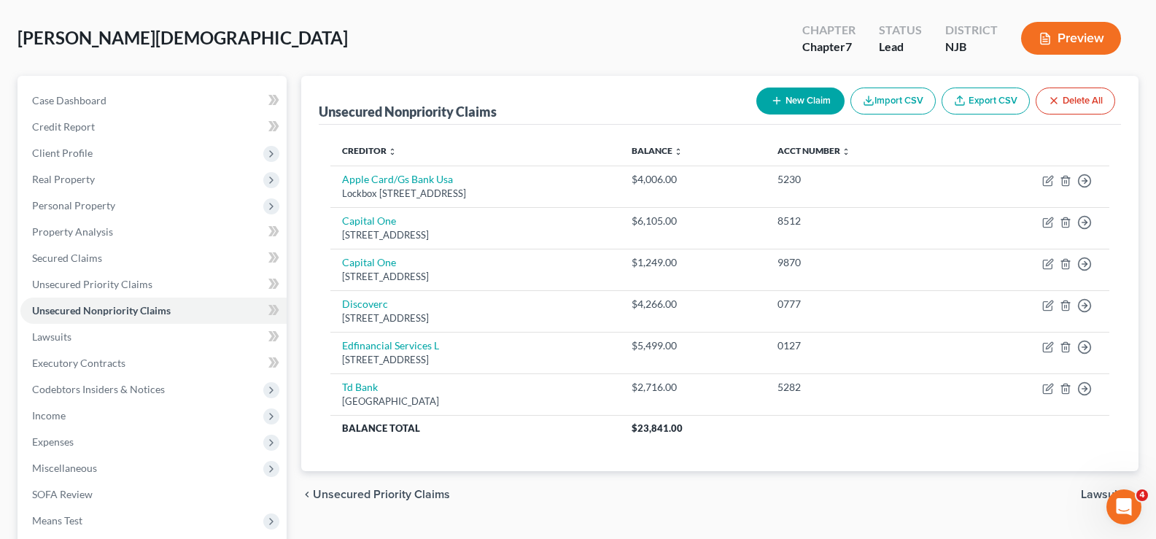
scroll to position [236, 0]
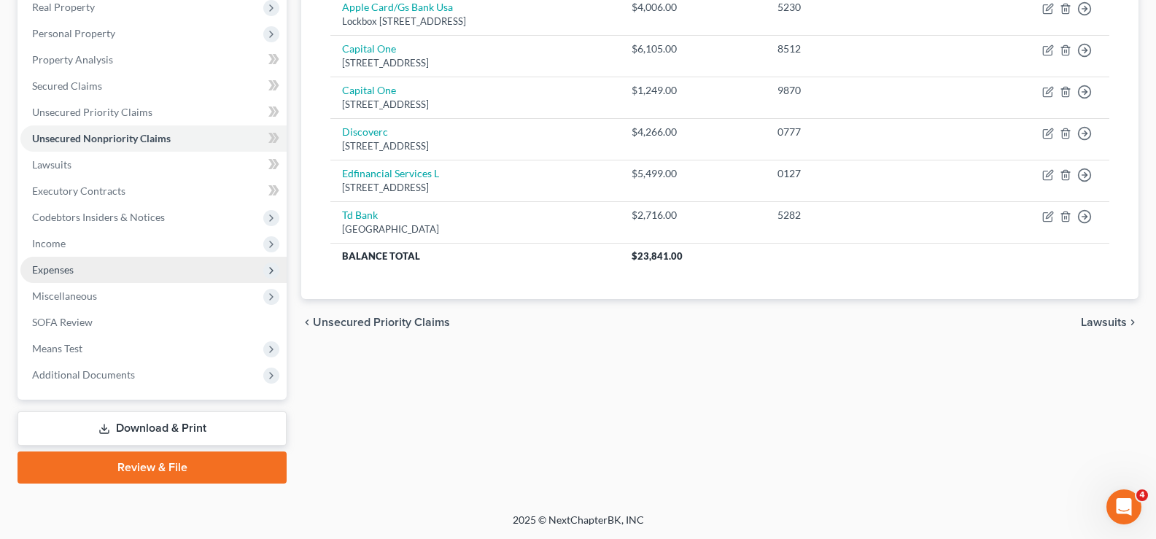
click at [59, 265] on span "Expenses" at bounding box center [53, 269] width 42 height 12
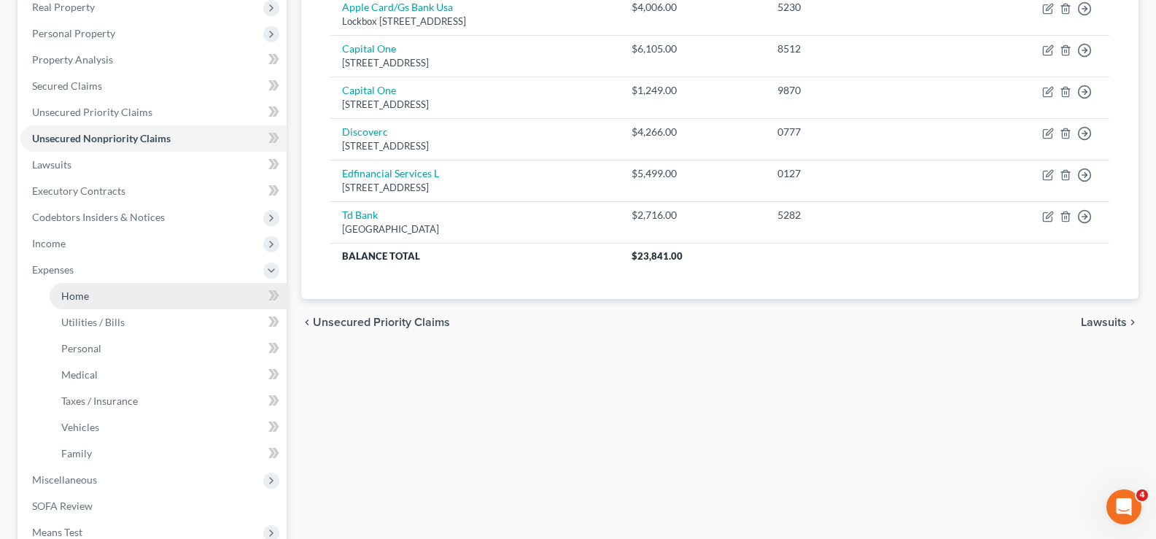
click at [83, 296] on span "Home" at bounding box center [75, 296] width 28 height 12
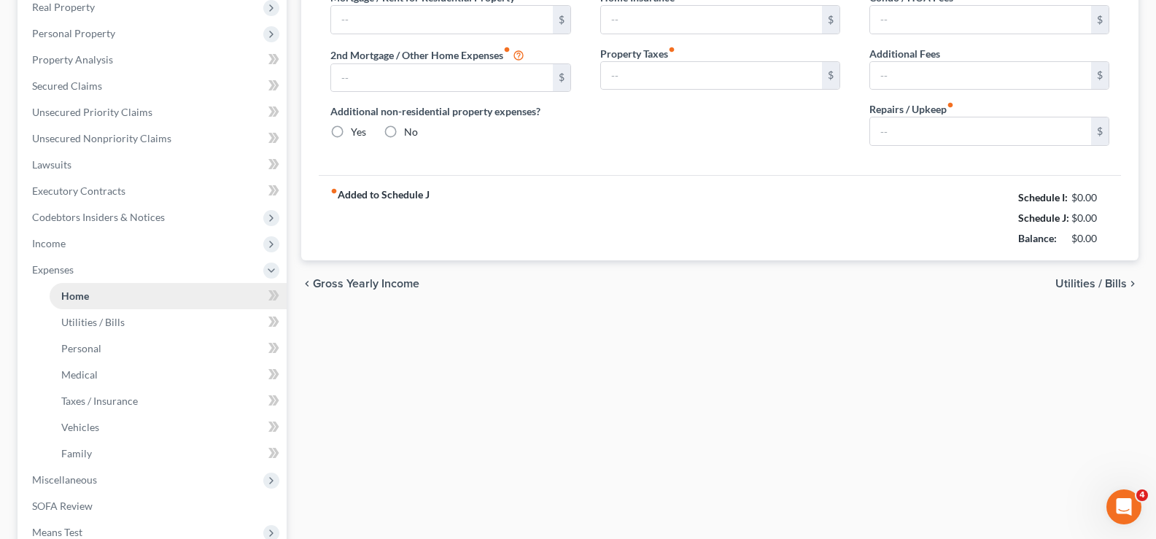
type input "500.00"
type input "0.00"
radio input "true"
type input "0.00"
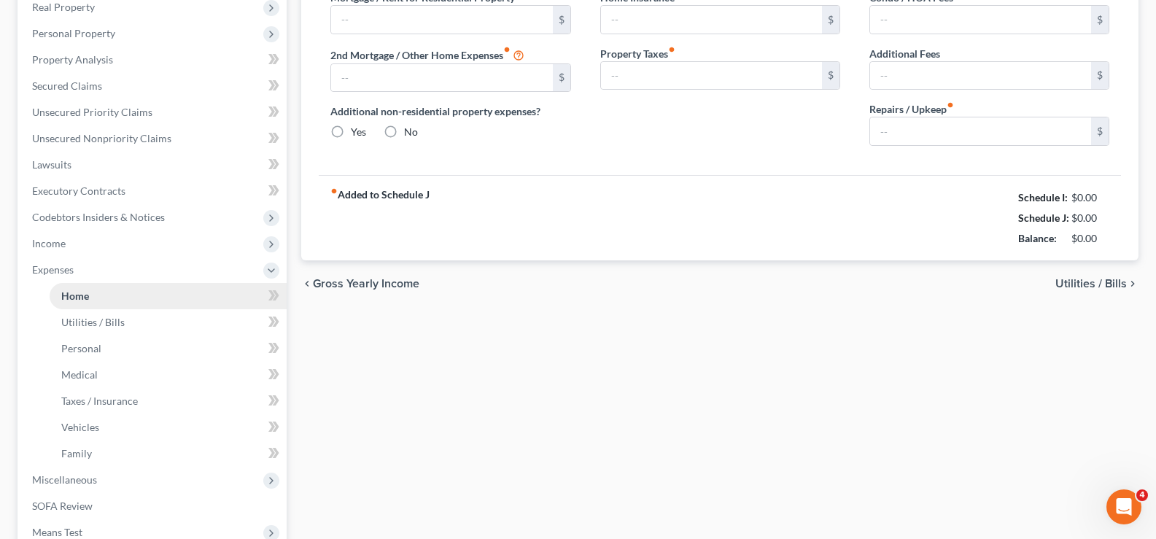
type input "0.00"
